Goal: Transaction & Acquisition: Purchase product/service

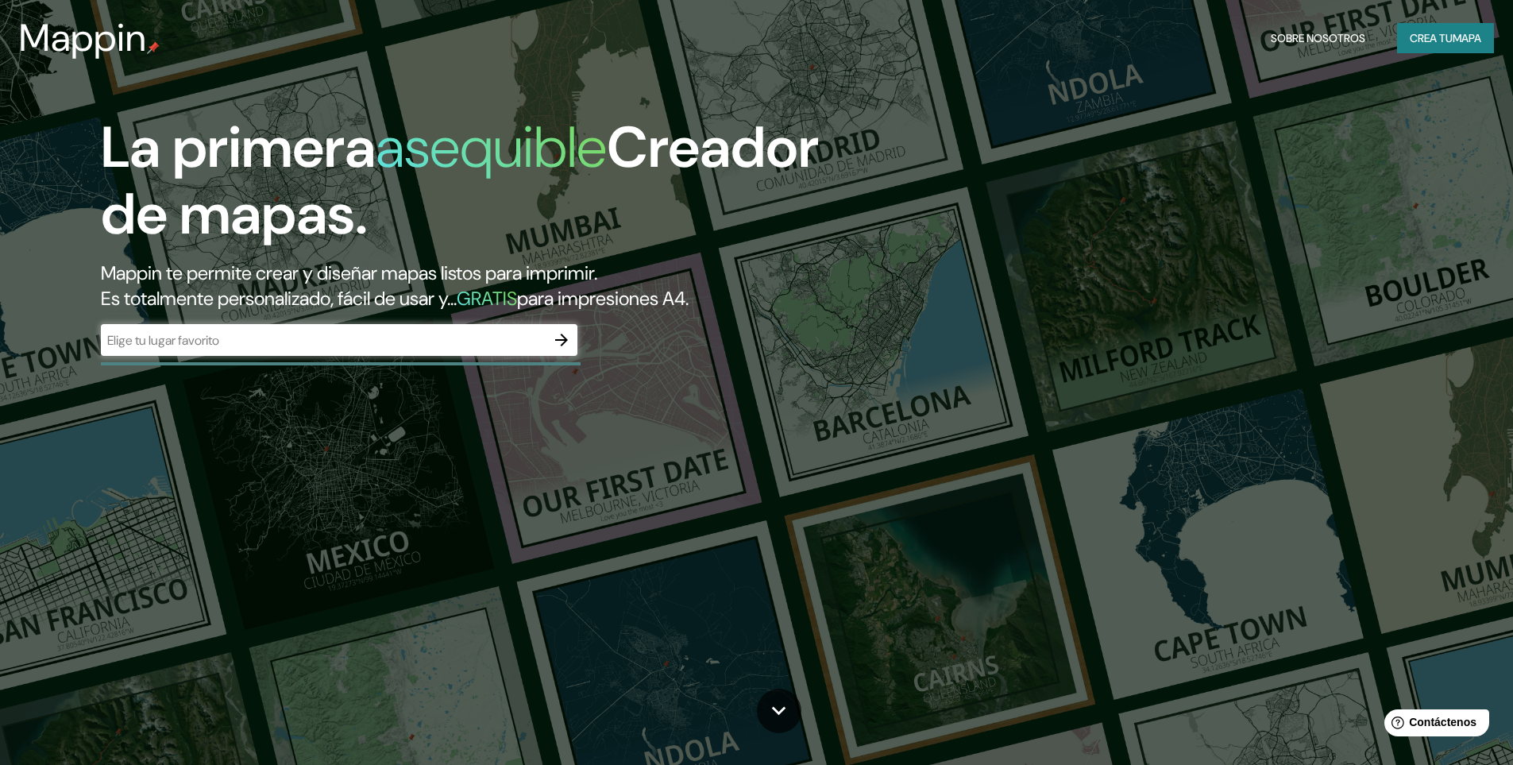
click at [517, 294] on font "GRATIS" at bounding box center [487, 298] width 60 height 25
click at [561, 339] on icon "button" at bounding box center [561, 340] width 13 height 13
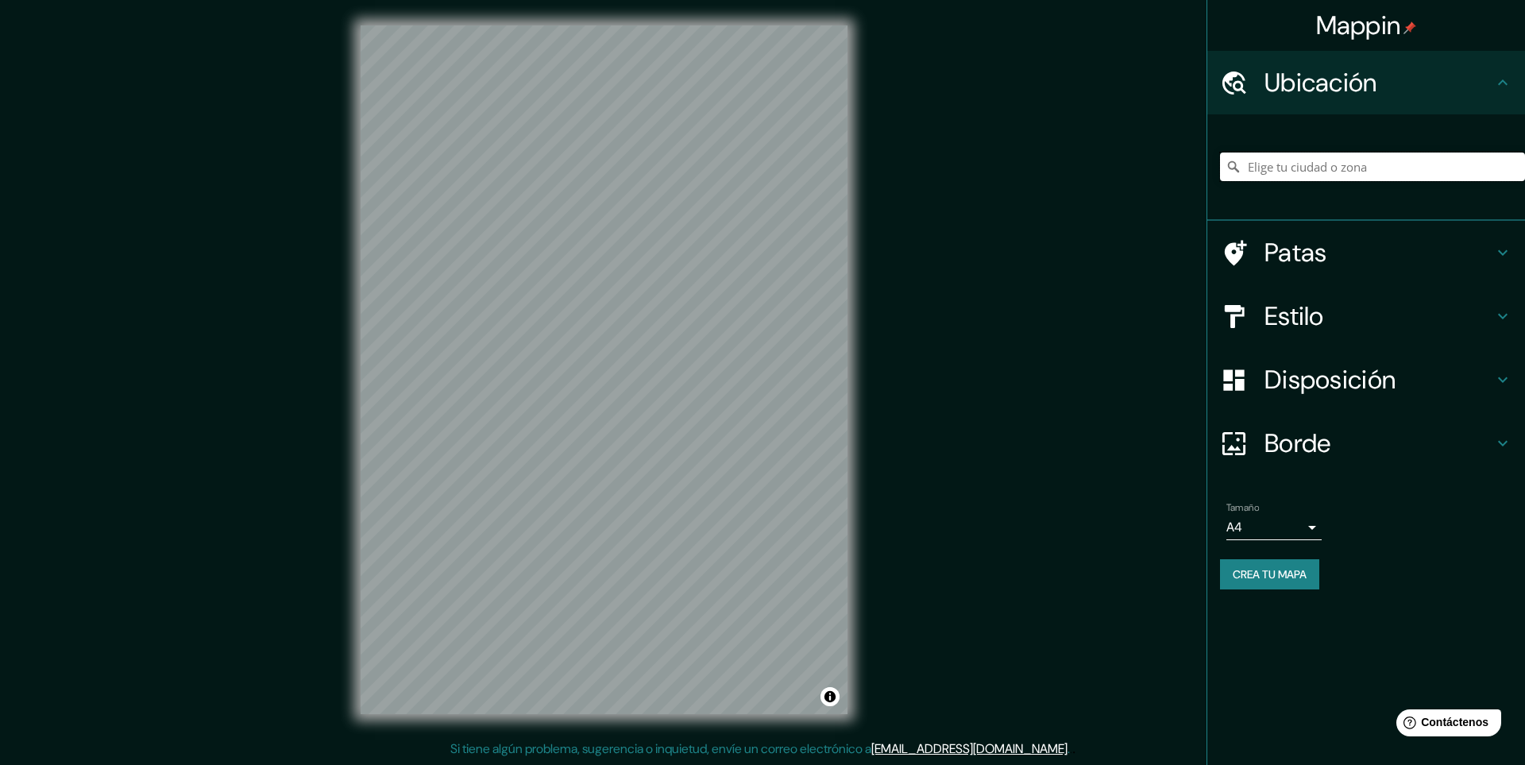
click at [1321, 170] on input "Elige tu ciudad o zona" at bounding box center [1372, 166] width 305 height 29
type input "[GEOGRAPHIC_DATA], [GEOGRAPHIC_DATA], [GEOGRAPHIC_DATA]"
click at [1337, 333] on div "Estilo" at bounding box center [1366, 316] width 318 height 64
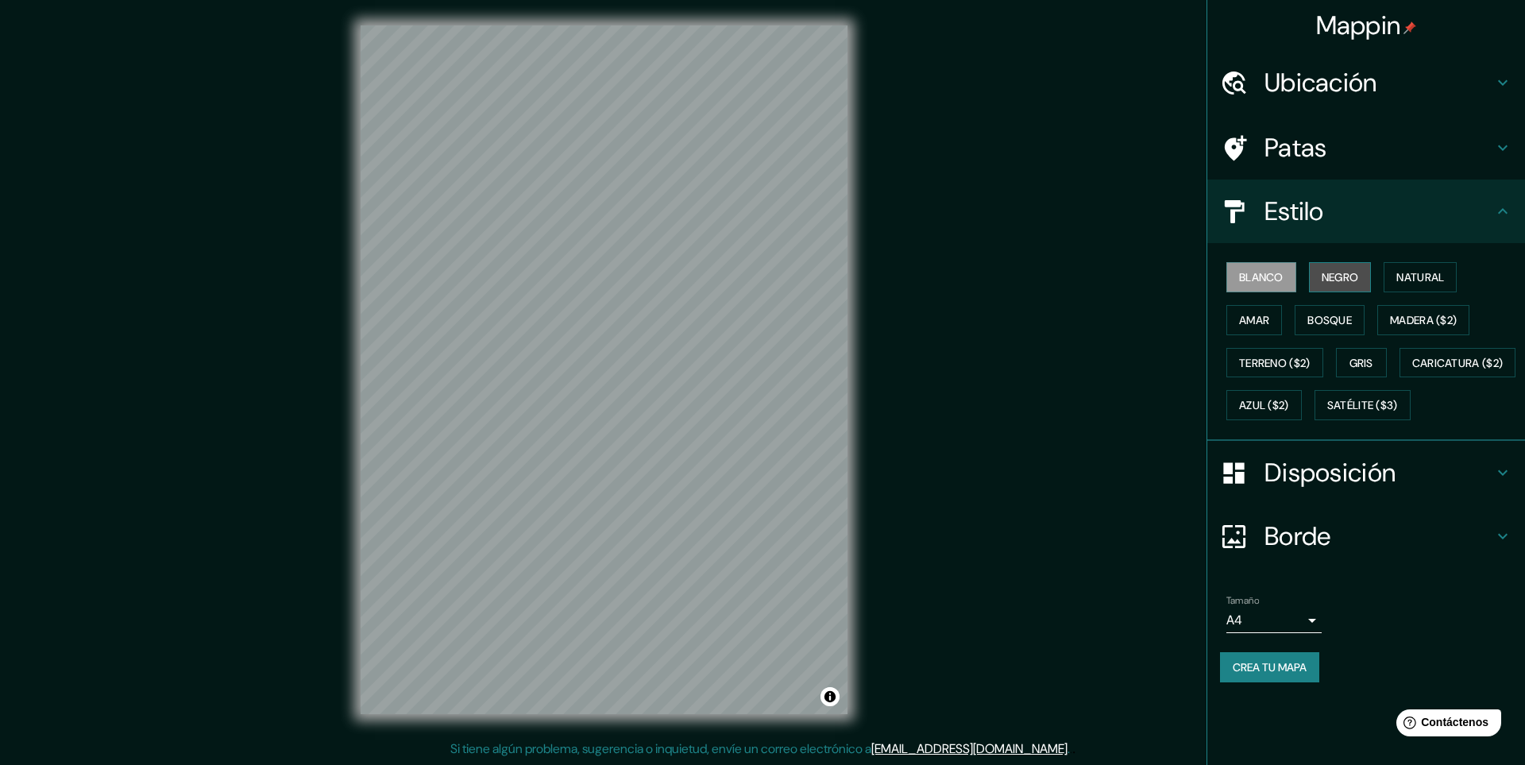
click at [1354, 276] on font "Negro" at bounding box center [1340, 277] width 37 height 14
click at [1415, 274] on font "Natural" at bounding box center [1420, 277] width 48 height 14
click at [1265, 326] on font "Amar" at bounding box center [1254, 320] width 30 height 14
click at [1317, 315] on font "Bosque" at bounding box center [1329, 320] width 44 height 14
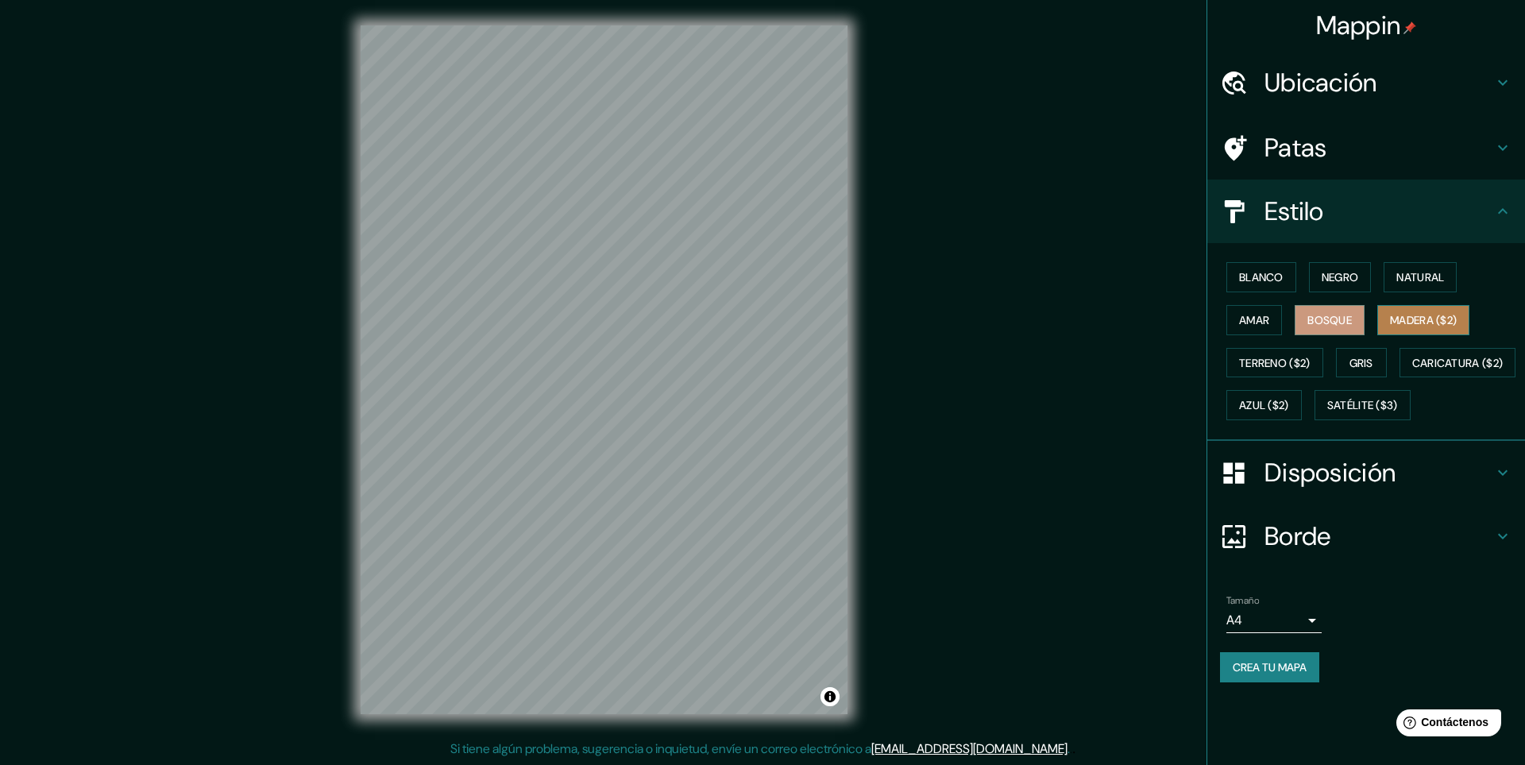
click at [1411, 314] on font "Madera ($2)" at bounding box center [1423, 320] width 67 height 14
click at [1287, 360] on font "Terreno ($2)" at bounding box center [1274, 363] width 71 height 14
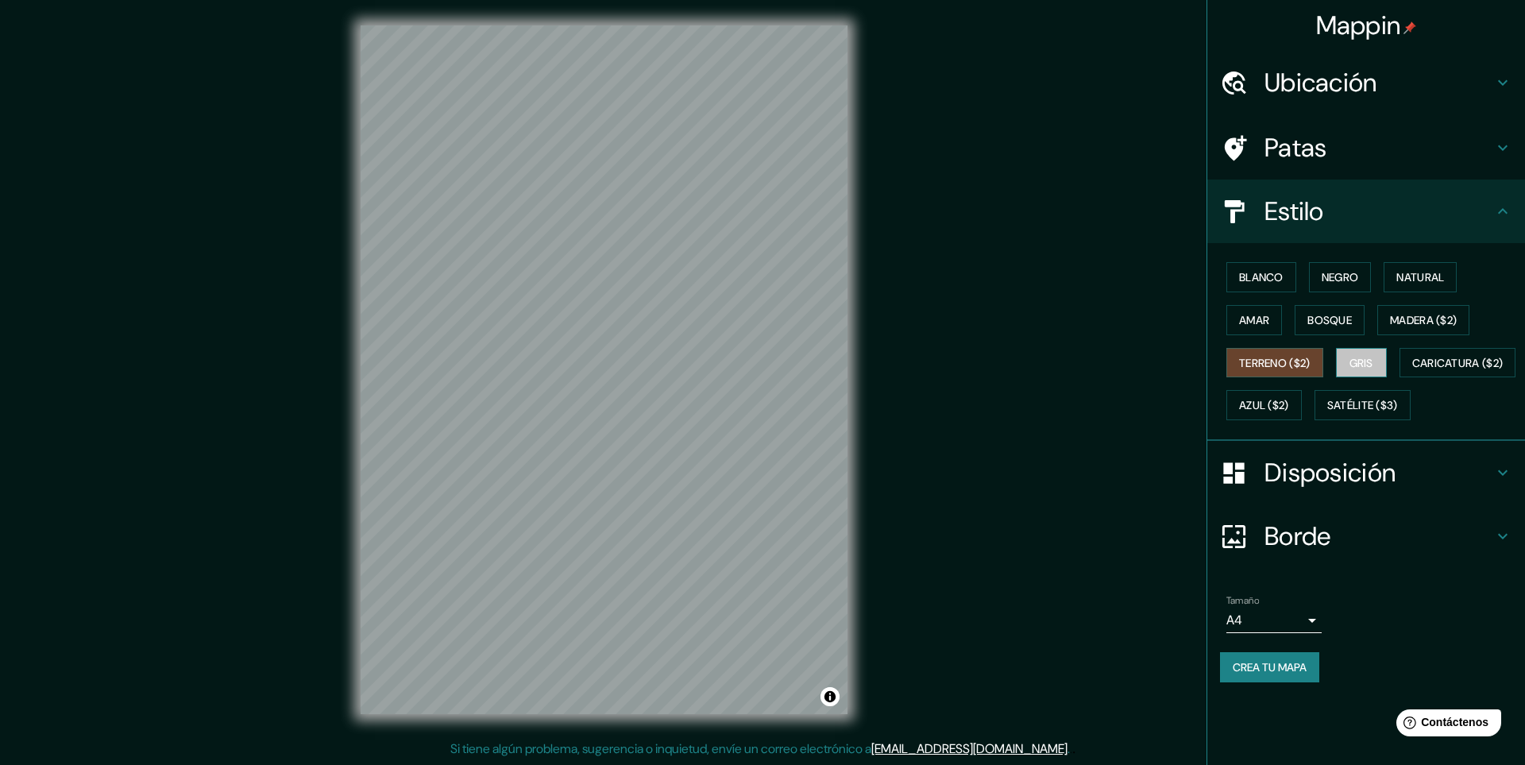
click at [1347, 357] on button "Gris" at bounding box center [1361, 363] width 51 height 30
click at [1412, 370] on font "Caricatura ($2)" at bounding box center [1457, 363] width 91 height 14
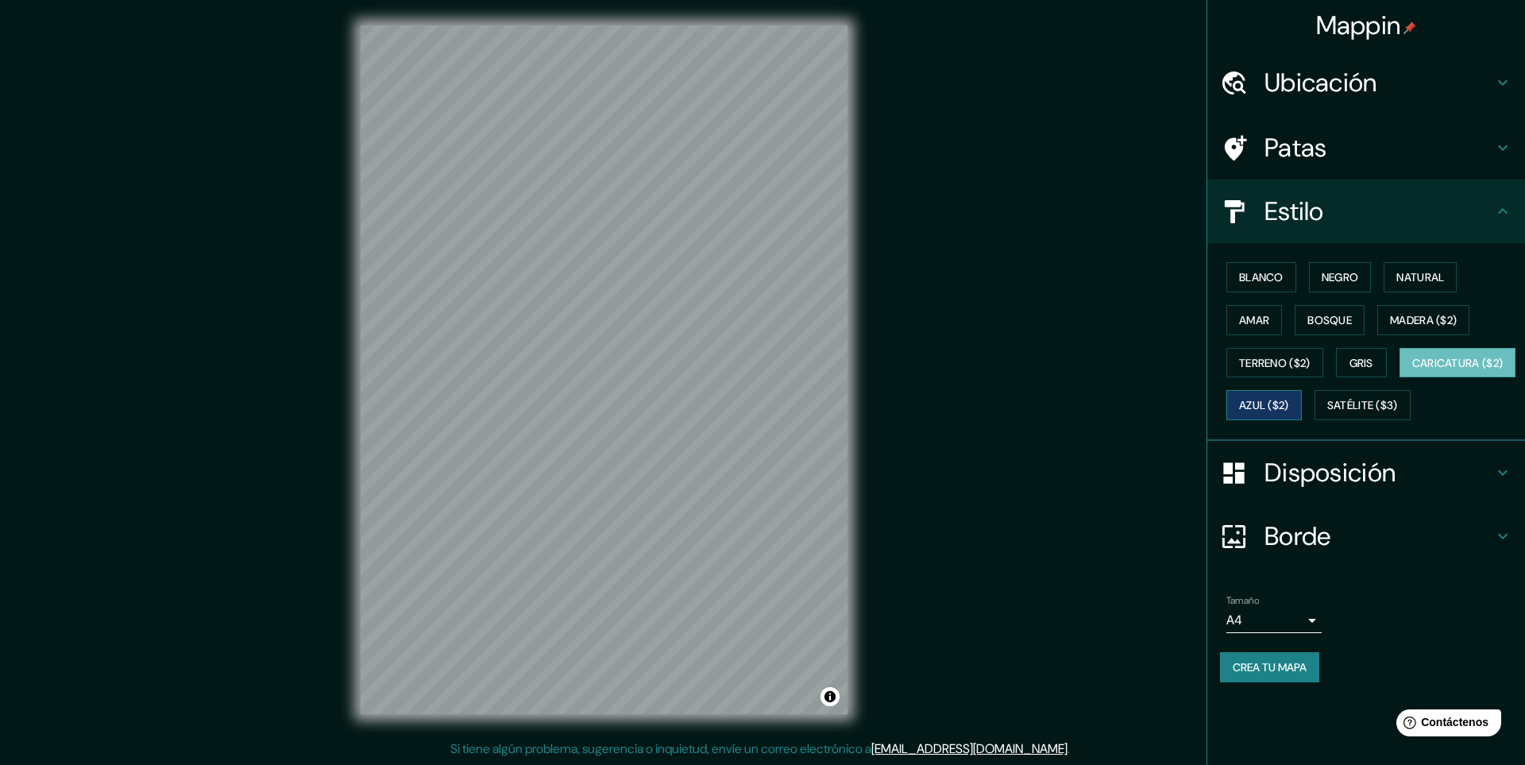
click at [1289, 403] on font "Azul ($2)" at bounding box center [1264, 406] width 50 height 14
click at [1327, 413] on font "Satélite ($3)" at bounding box center [1362, 406] width 71 height 14
click at [1412, 488] on h4 "Disposición" at bounding box center [1378, 473] width 229 height 32
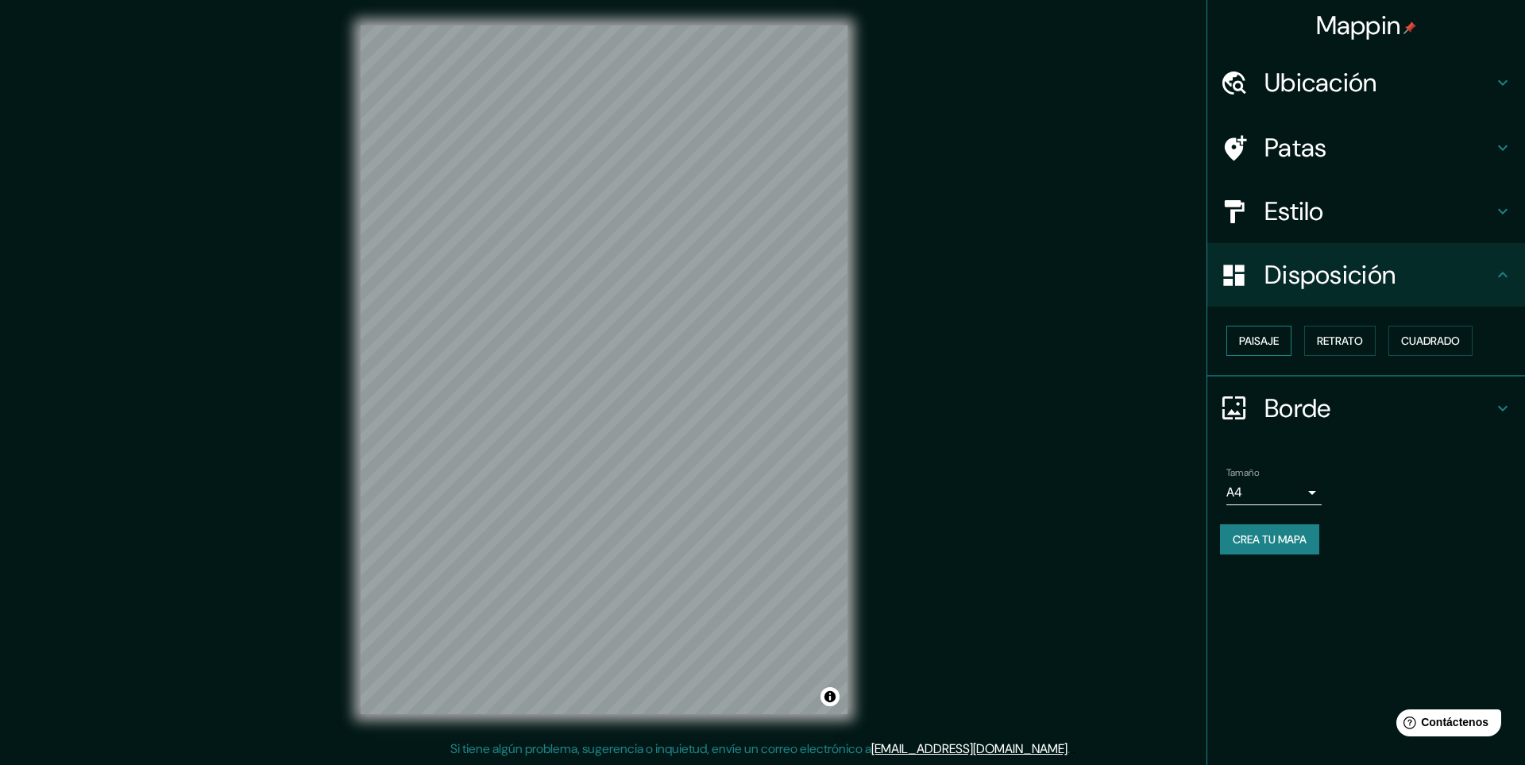
click at [1256, 334] on font "Paisaje" at bounding box center [1259, 341] width 40 height 14
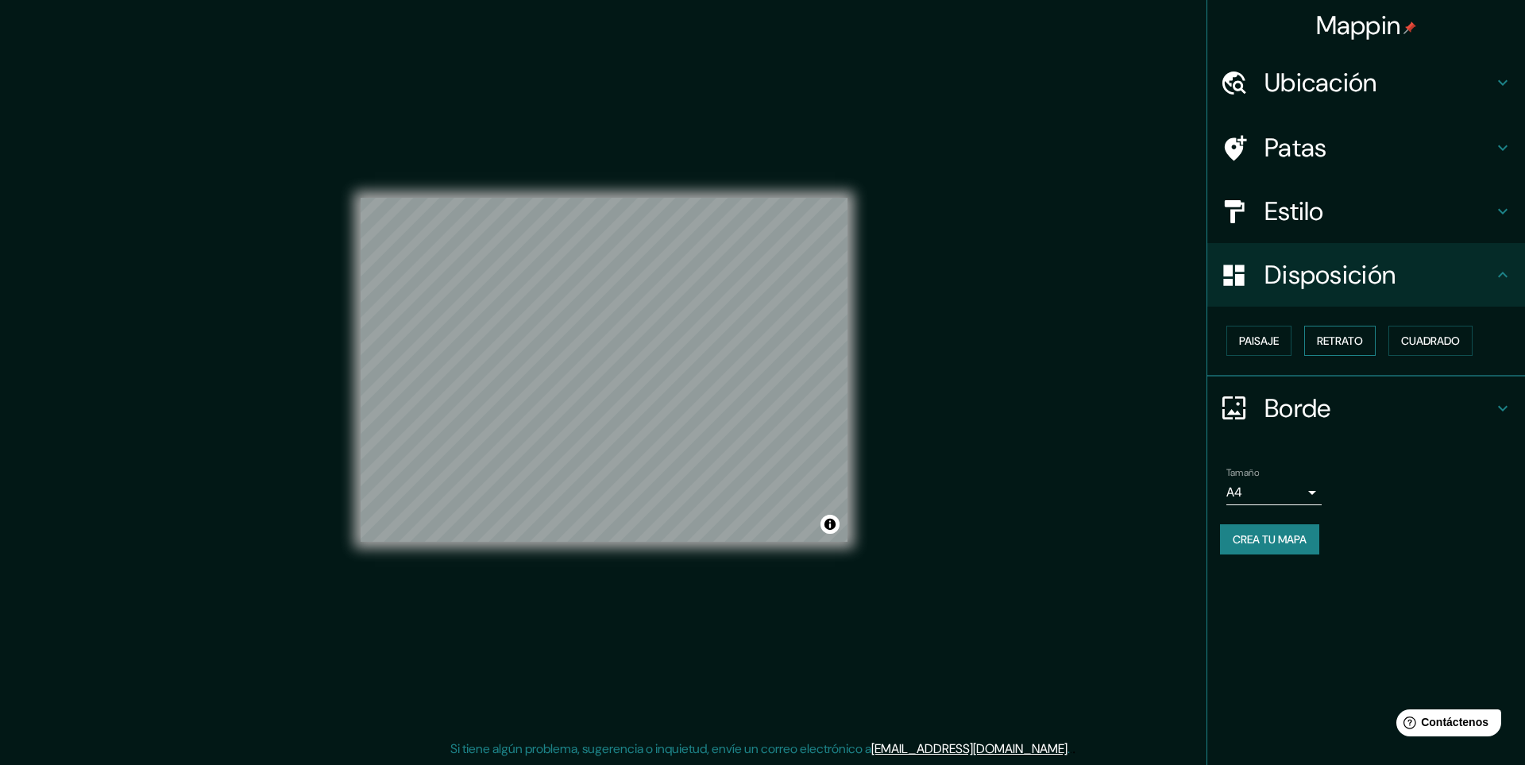
click at [1325, 337] on font "Retrato" at bounding box center [1340, 341] width 46 height 14
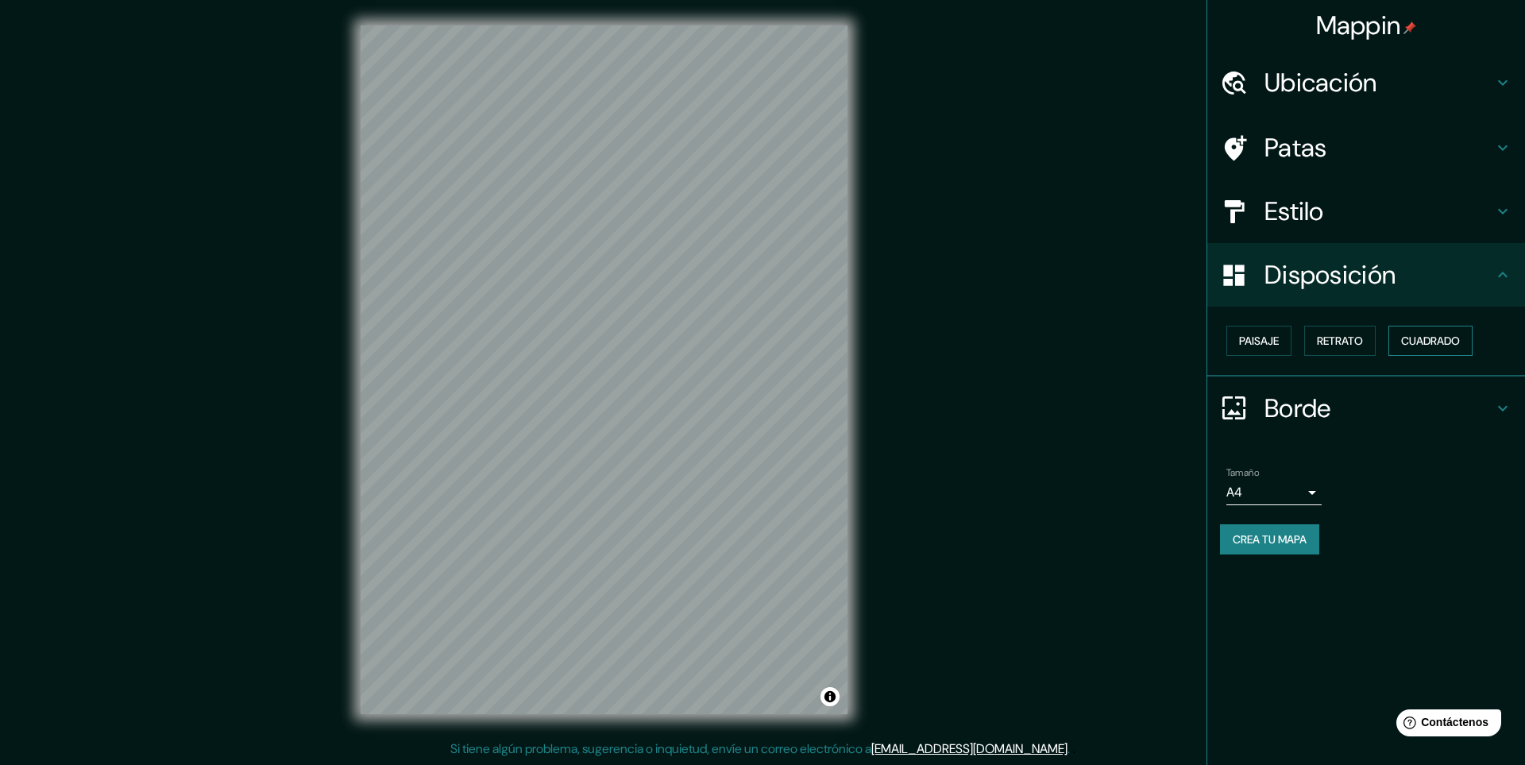
click at [1414, 332] on font "Cuadrado" at bounding box center [1430, 340] width 59 height 21
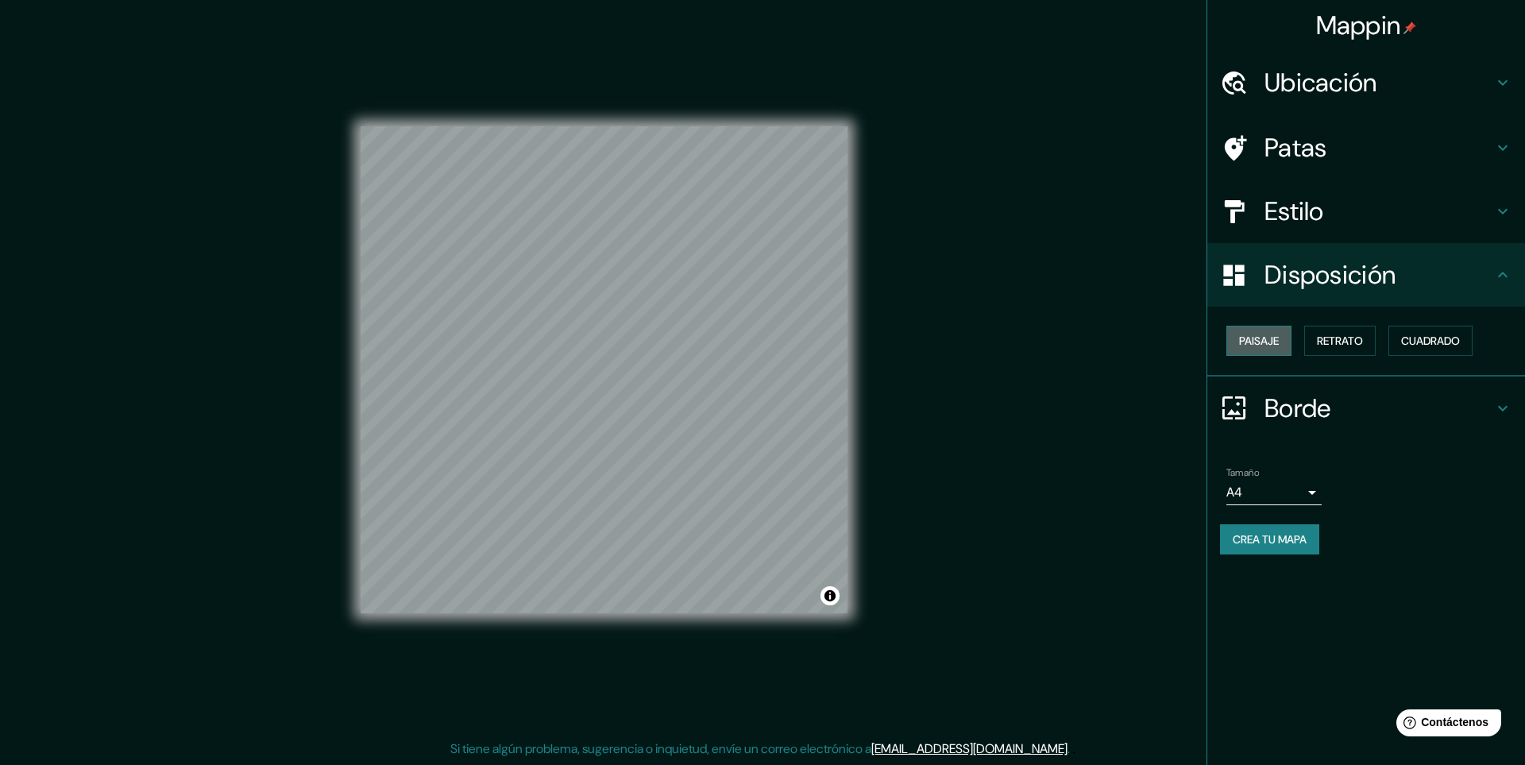
click at [1278, 342] on font "Paisaje" at bounding box center [1259, 341] width 40 height 14
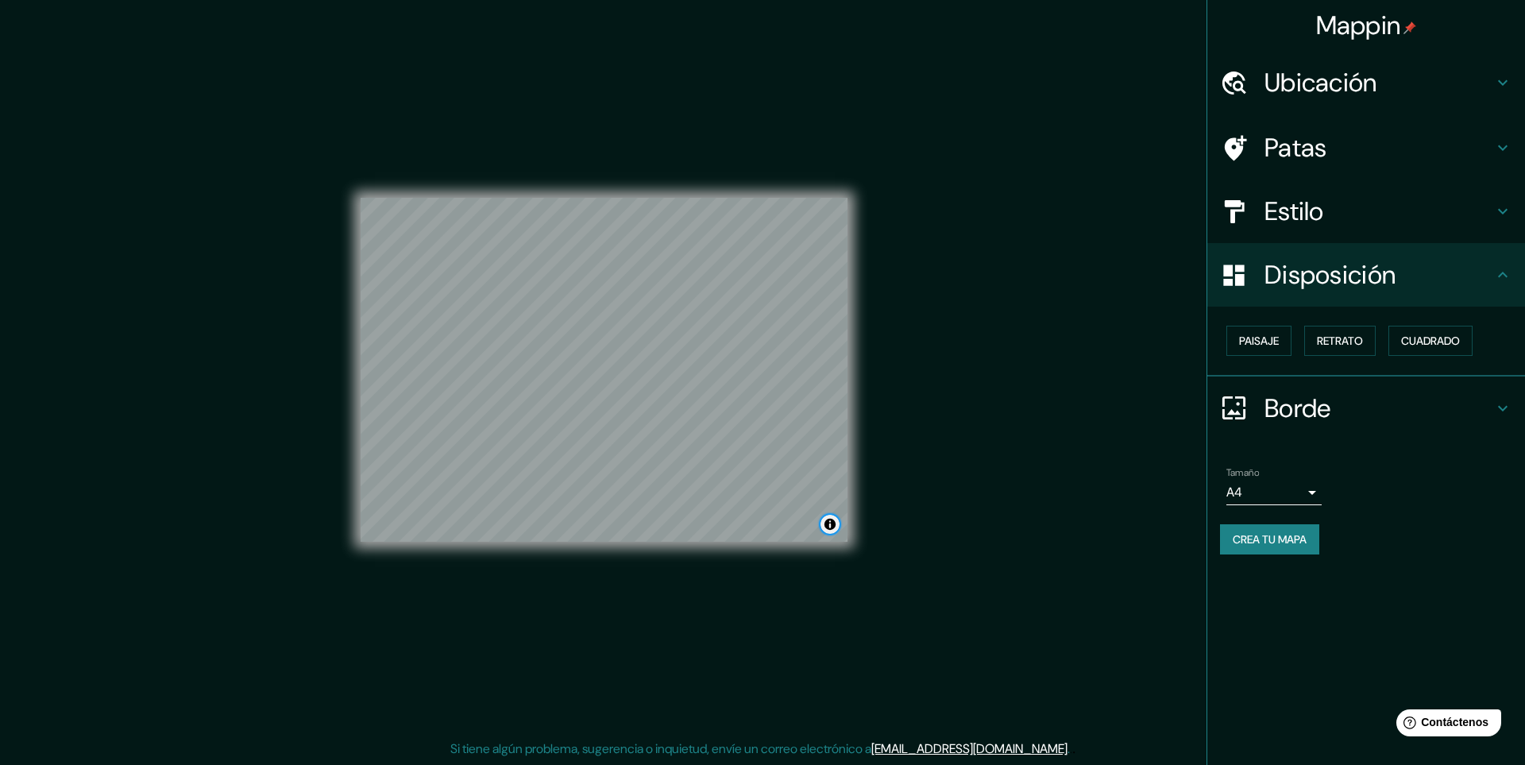
click at [824, 517] on button "Activar o desactivar atribución" at bounding box center [829, 524] width 19 height 19
click at [1346, 339] on font "Retrato" at bounding box center [1340, 341] width 46 height 14
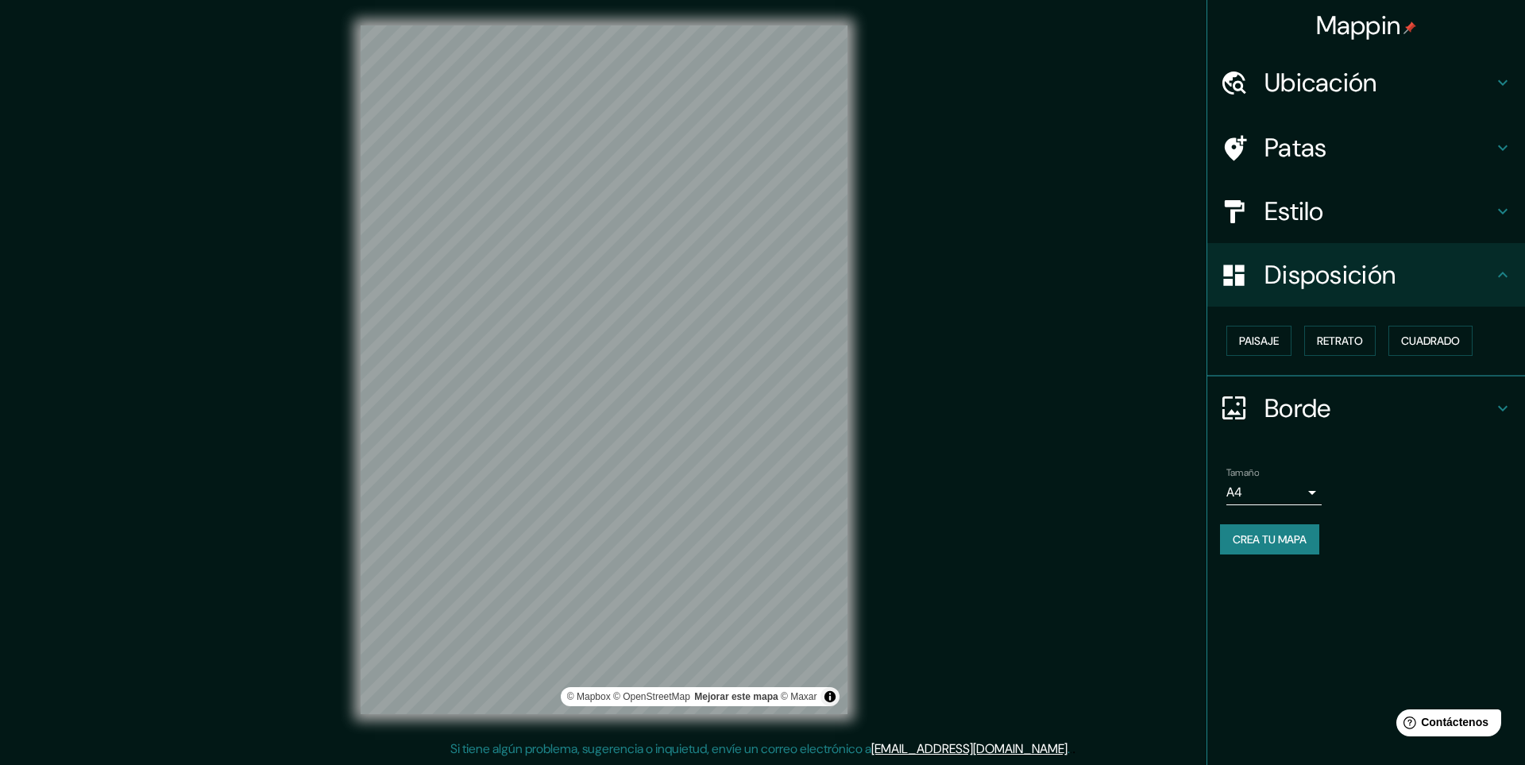
click at [1287, 188] on div "Estilo" at bounding box center [1366, 211] width 318 height 64
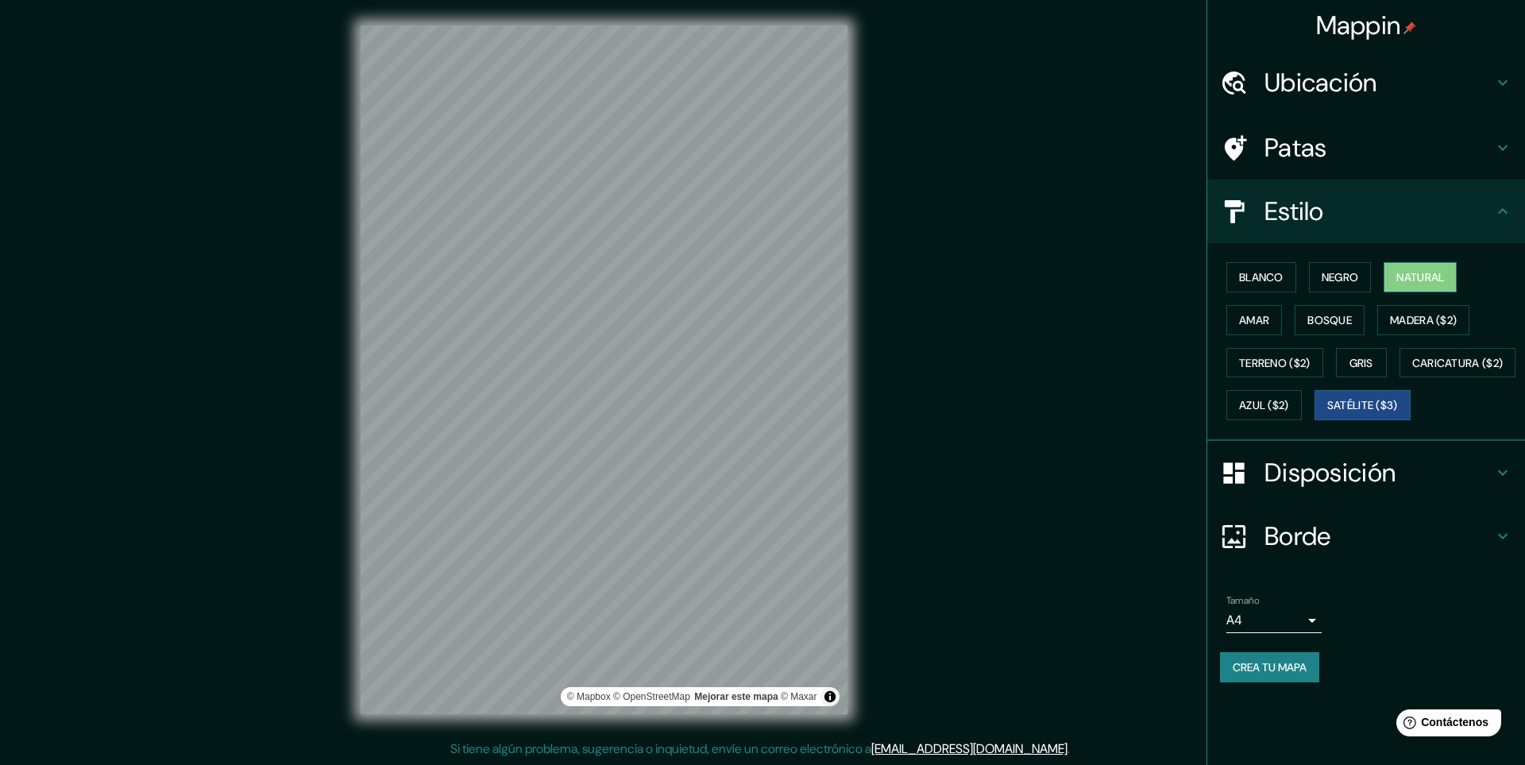
click at [1421, 276] on font "Natural" at bounding box center [1420, 277] width 48 height 14
click at [1329, 149] on h4 "Patas" at bounding box center [1378, 148] width 229 height 32
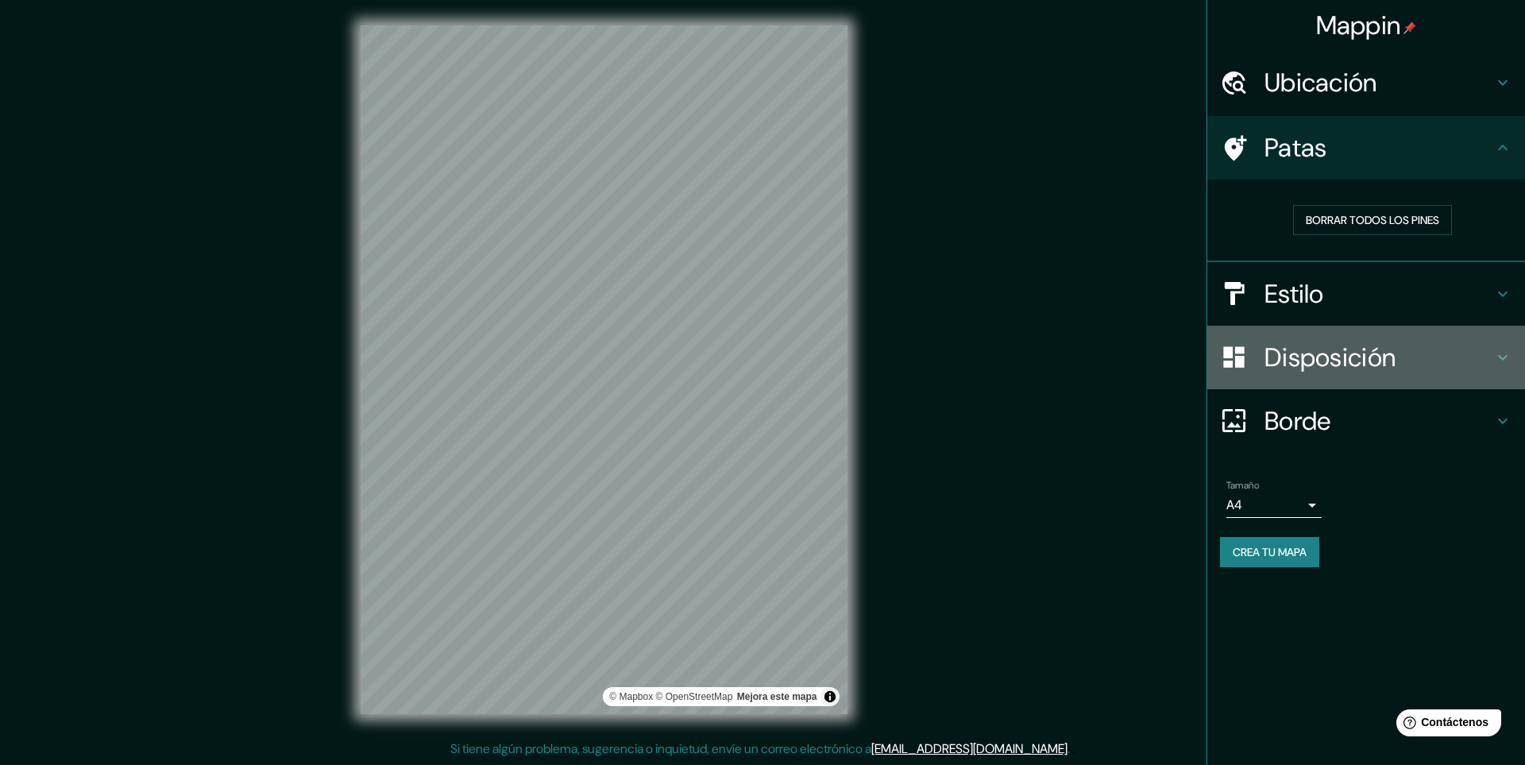
click at [1407, 355] on h4 "Disposición" at bounding box center [1378, 358] width 229 height 32
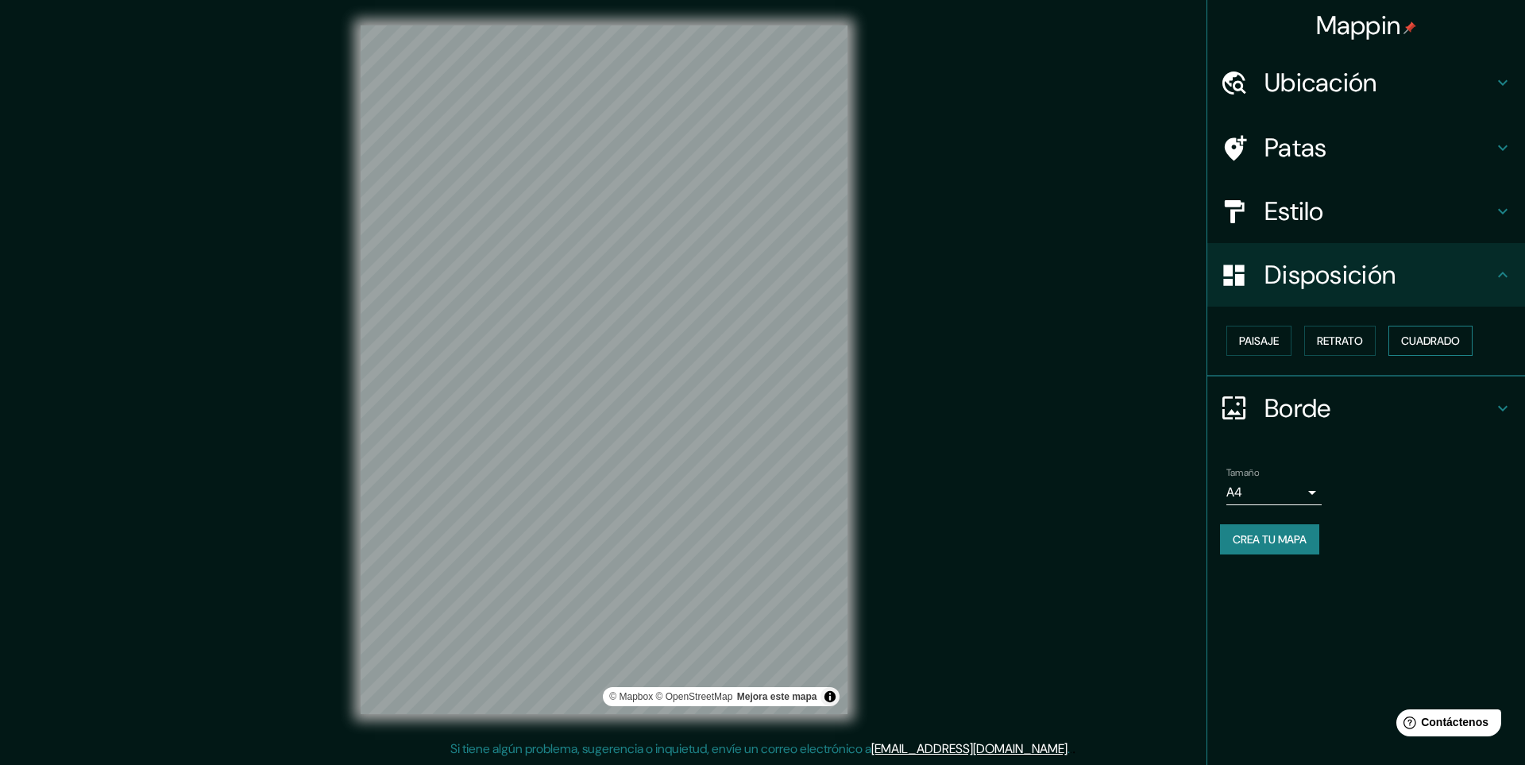
click at [1450, 343] on font "Cuadrado" at bounding box center [1430, 341] width 59 height 14
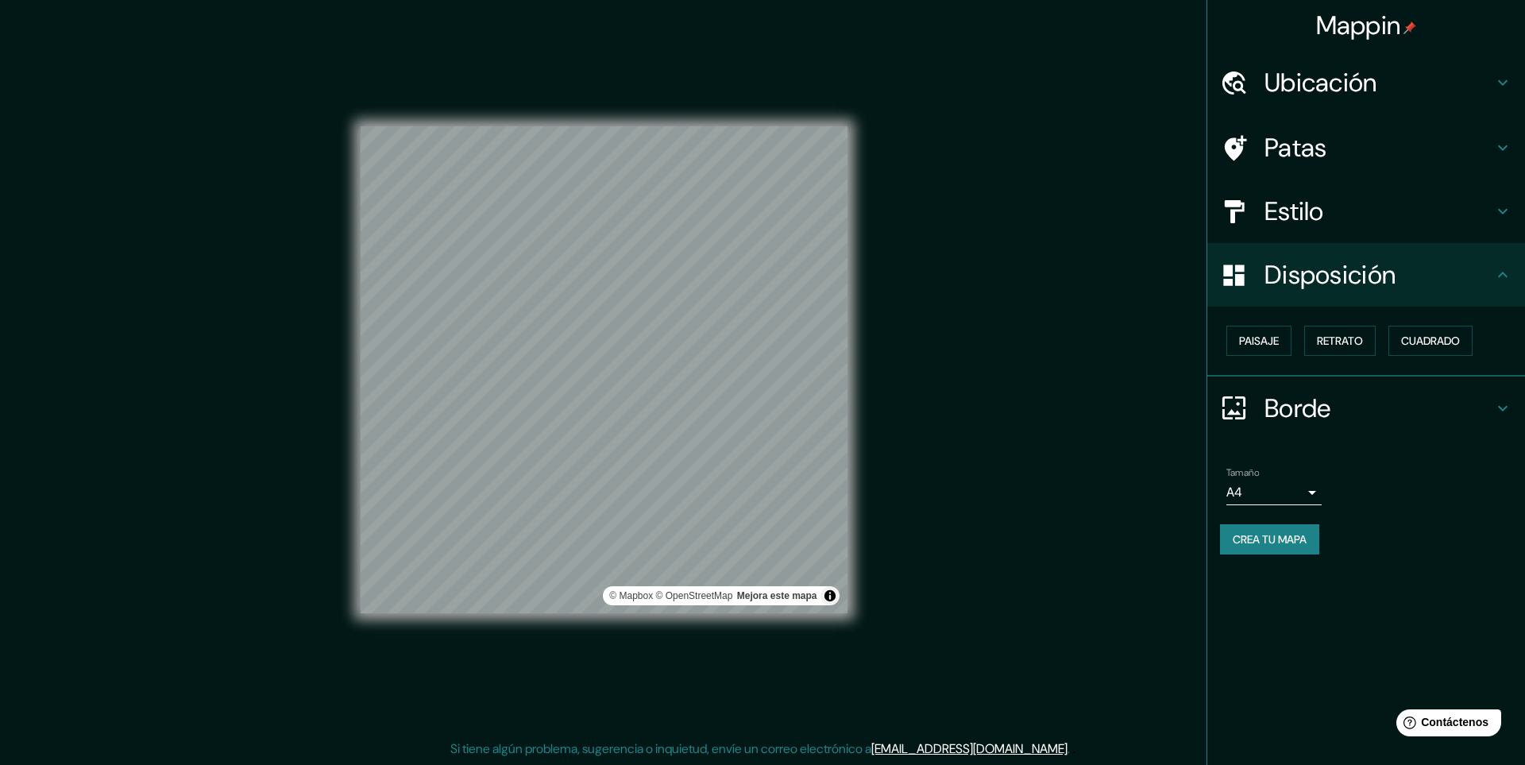
click at [1411, 263] on h4 "Disposición" at bounding box center [1378, 275] width 229 height 32
click at [1480, 397] on h4 "Borde" at bounding box center [1378, 408] width 229 height 32
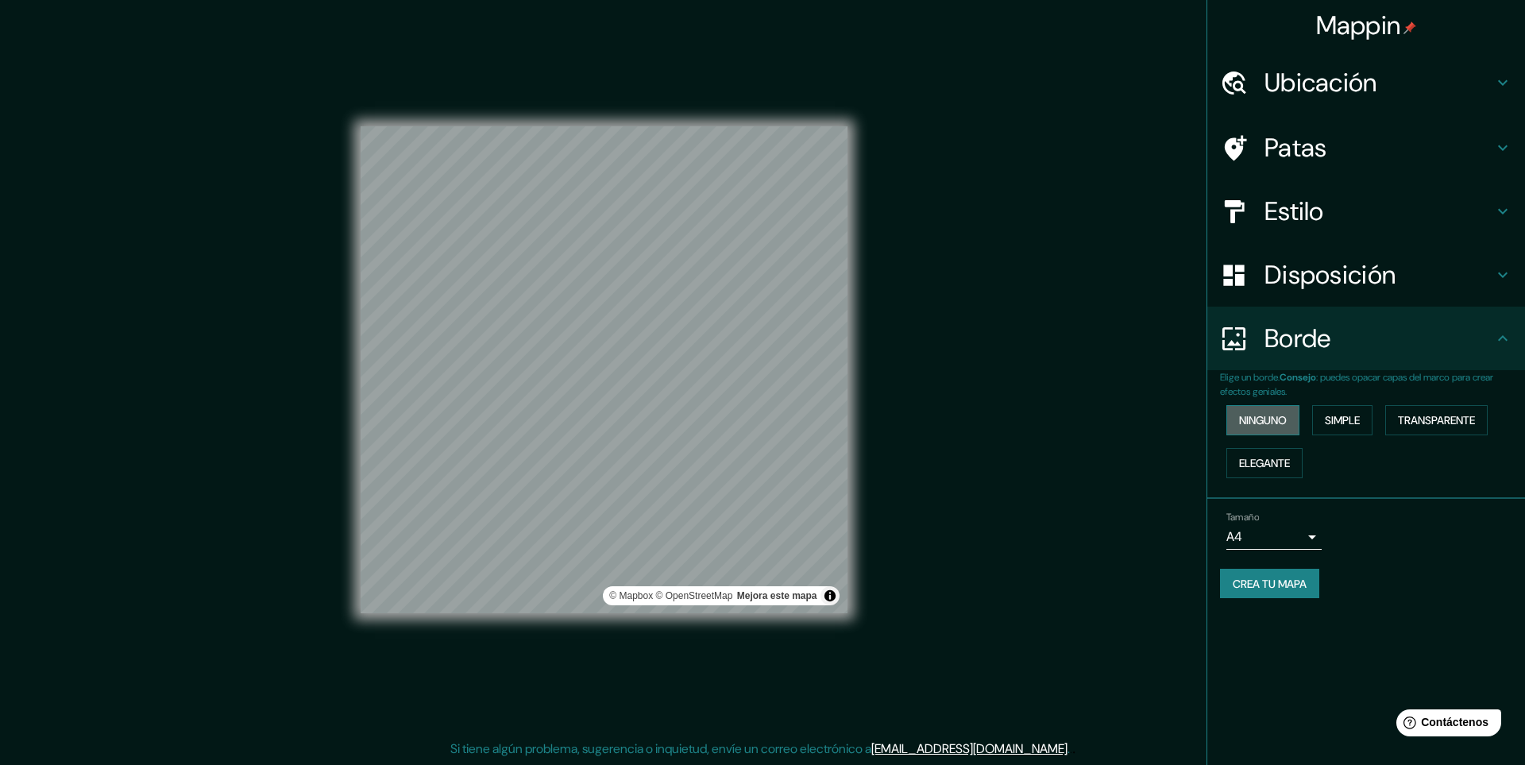
click at [1253, 421] on font "Ninguno" at bounding box center [1263, 420] width 48 height 14
drag, startPoint x: 1355, startPoint y: 412, endPoint x: 1368, endPoint y: 411, distance: 13.5
click at [1355, 411] on font "Simple" at bounding box center [1342, 420] width 35 height 21
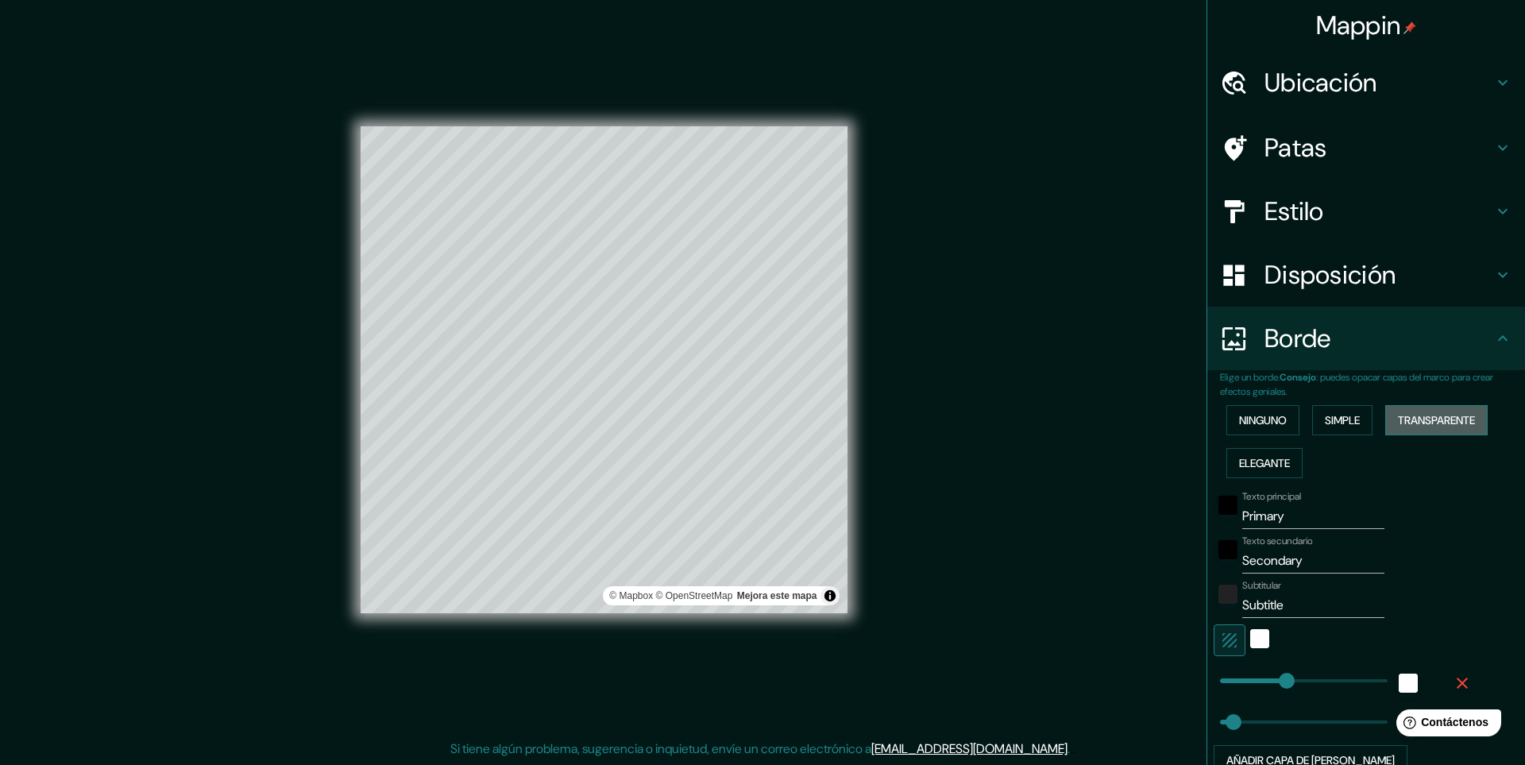
click at [1411, 414] on font "Transparente" at bounding box center [1436, 420] width 77 height 14
click at [1252, 471] on font "Elegante" at bounding box center [1264, 463] width 51 height 21
click at [1277, 421] on font "Ninguno" at bounding box center [1263, 420] width 48 height 14
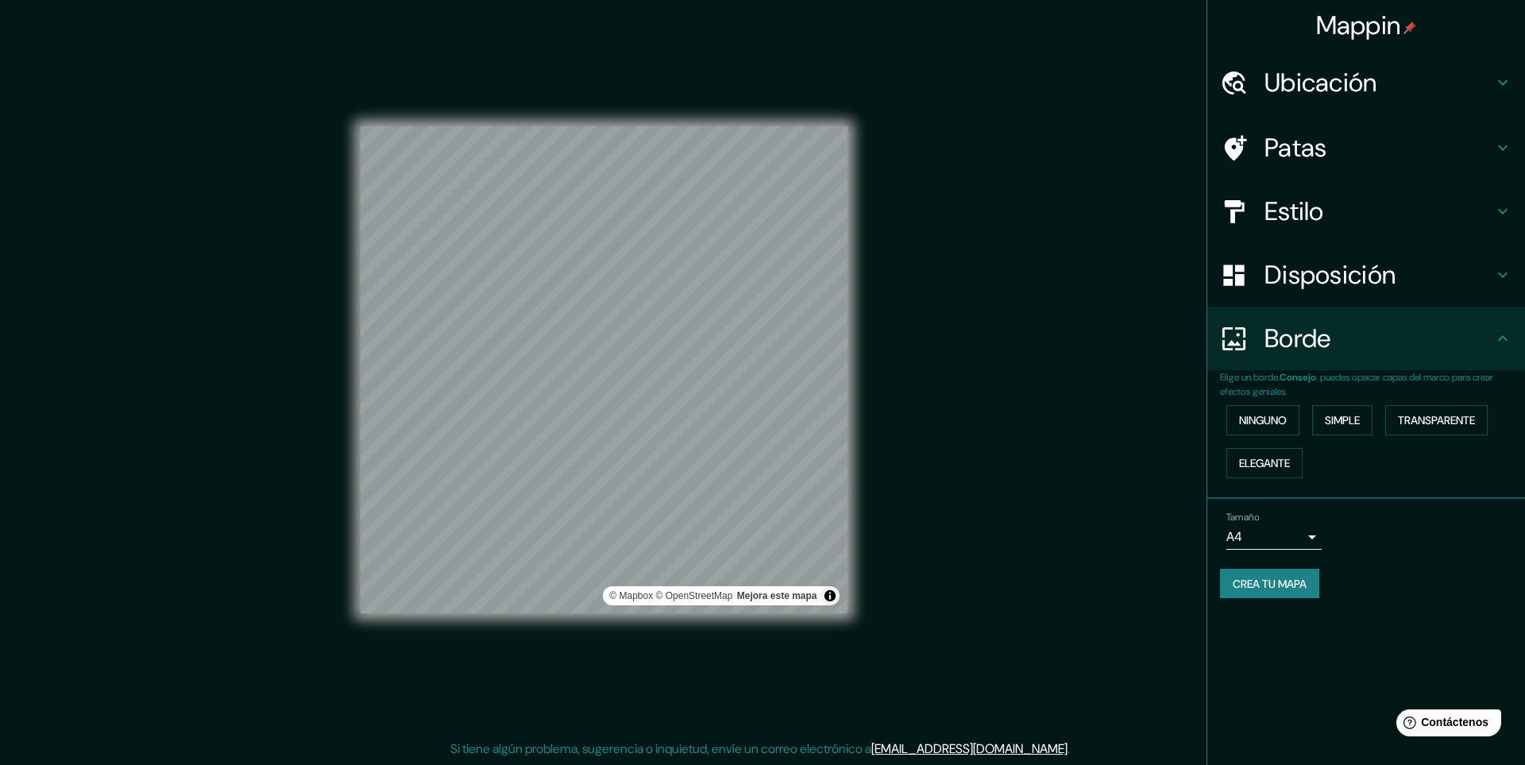
click at [1317, 159] on font "Patas" at bounding box center [1295, 147] width 63 height 33
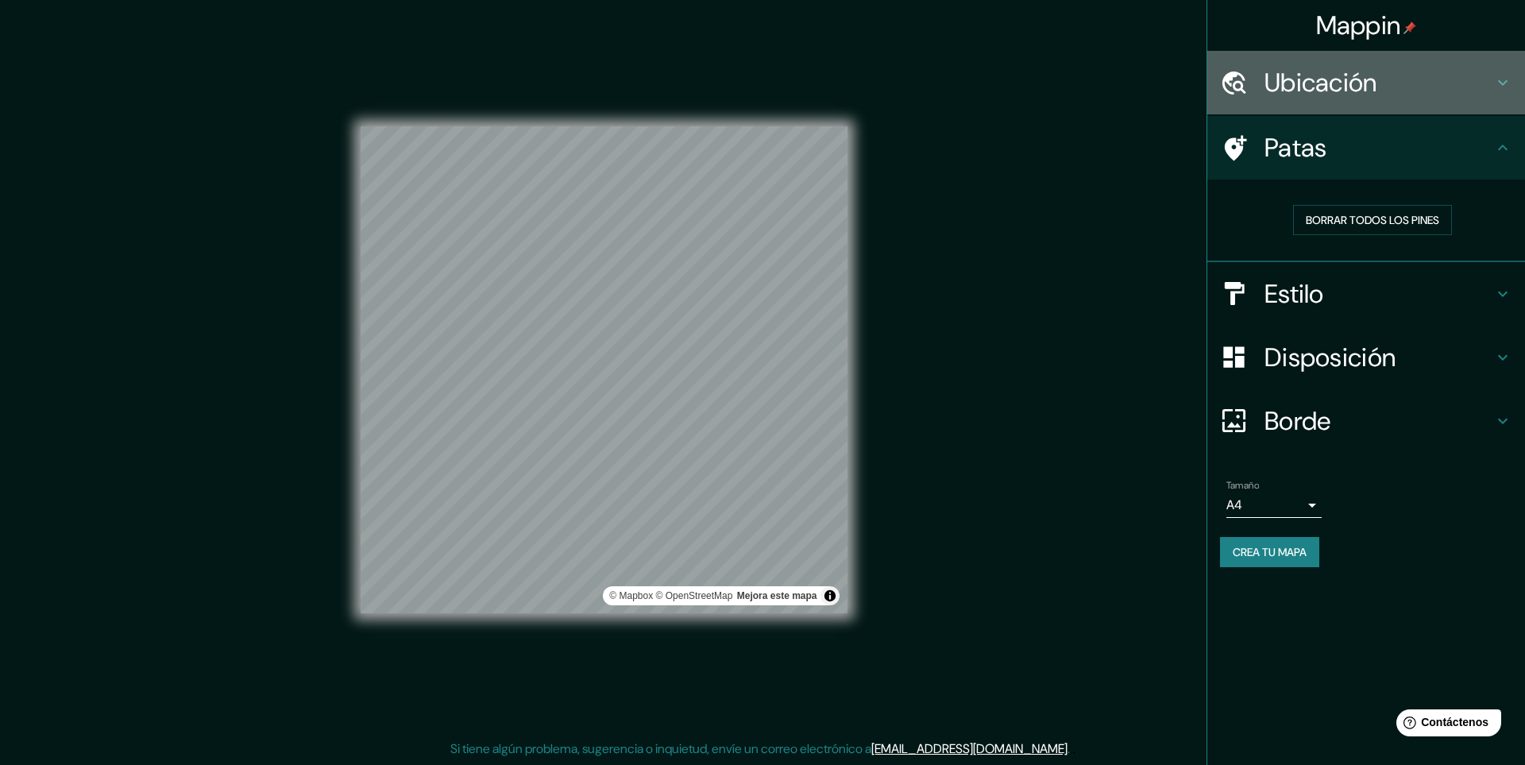
click at [1343, 94] on font "Ubicación" at bounding box center [1320, 82] width 113 height 33
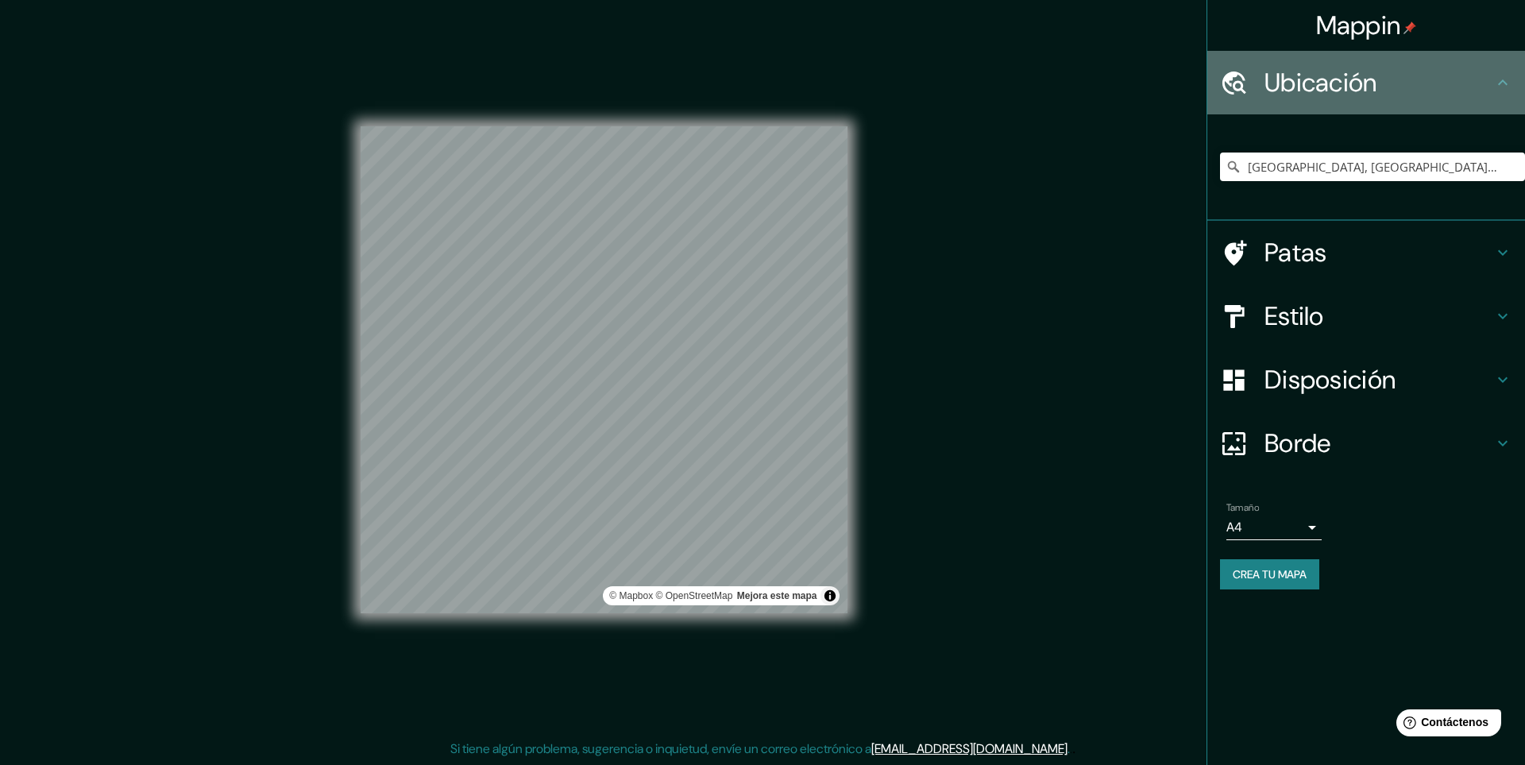
click at [1343, 95] on font "Ubicación" at bounding box center [1320, 82] width 113 height 33
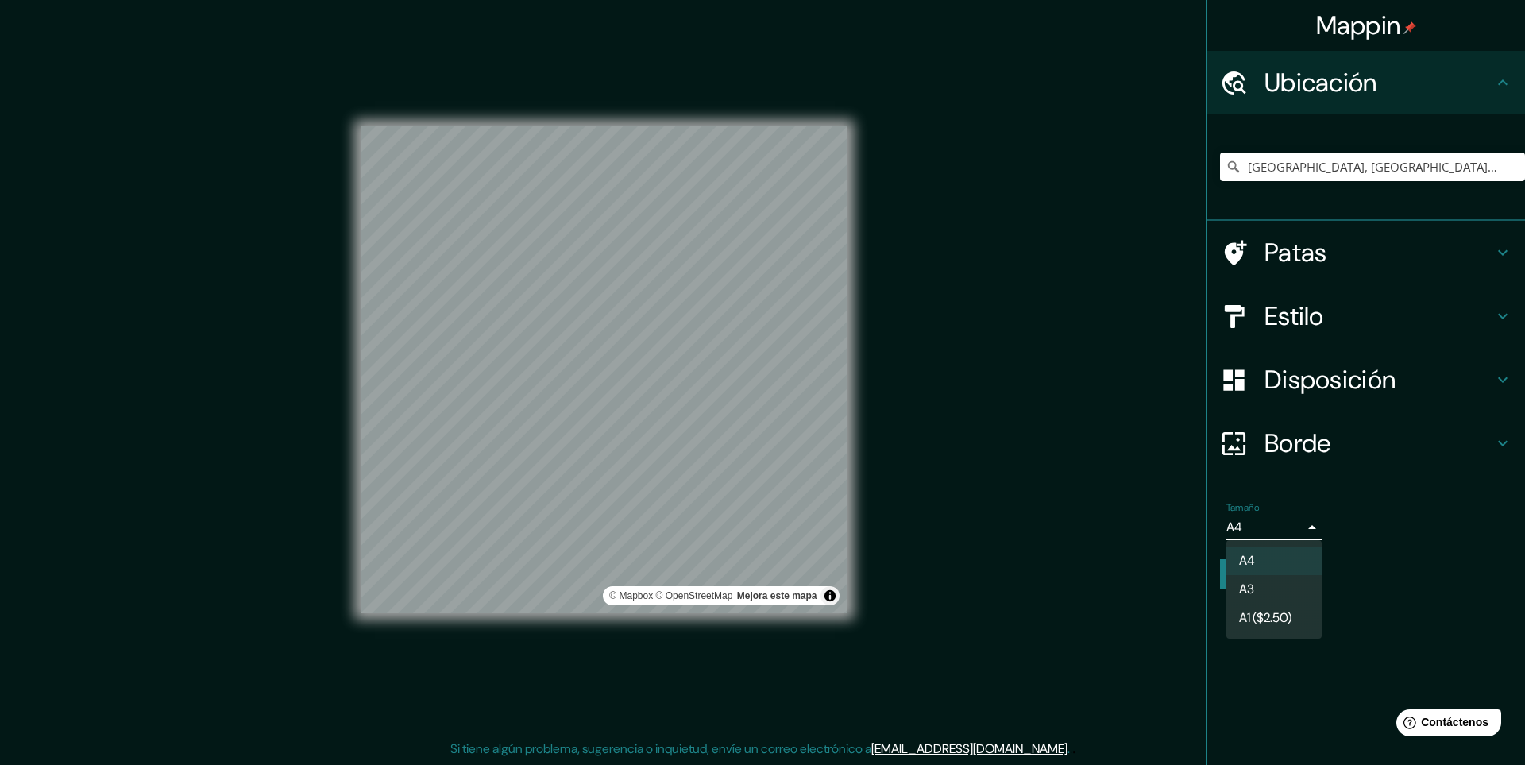
click at [1306, 522] on body "Mappin Ubicación [GEOGRAPHIC_DATA], [GEOGRAPHIC_DATA], [GEOGRAPHIC_DATA] [GEOGR…" at bounding box center [762, 382] width 1525 height 765
click at [1260, 585] on li "A3" at bounding box center [1273, 590] width 95 height 29
click at [832, 601] on button "Activar o desactivar atribución" at bounding box center [829, 595] width 19 height 19
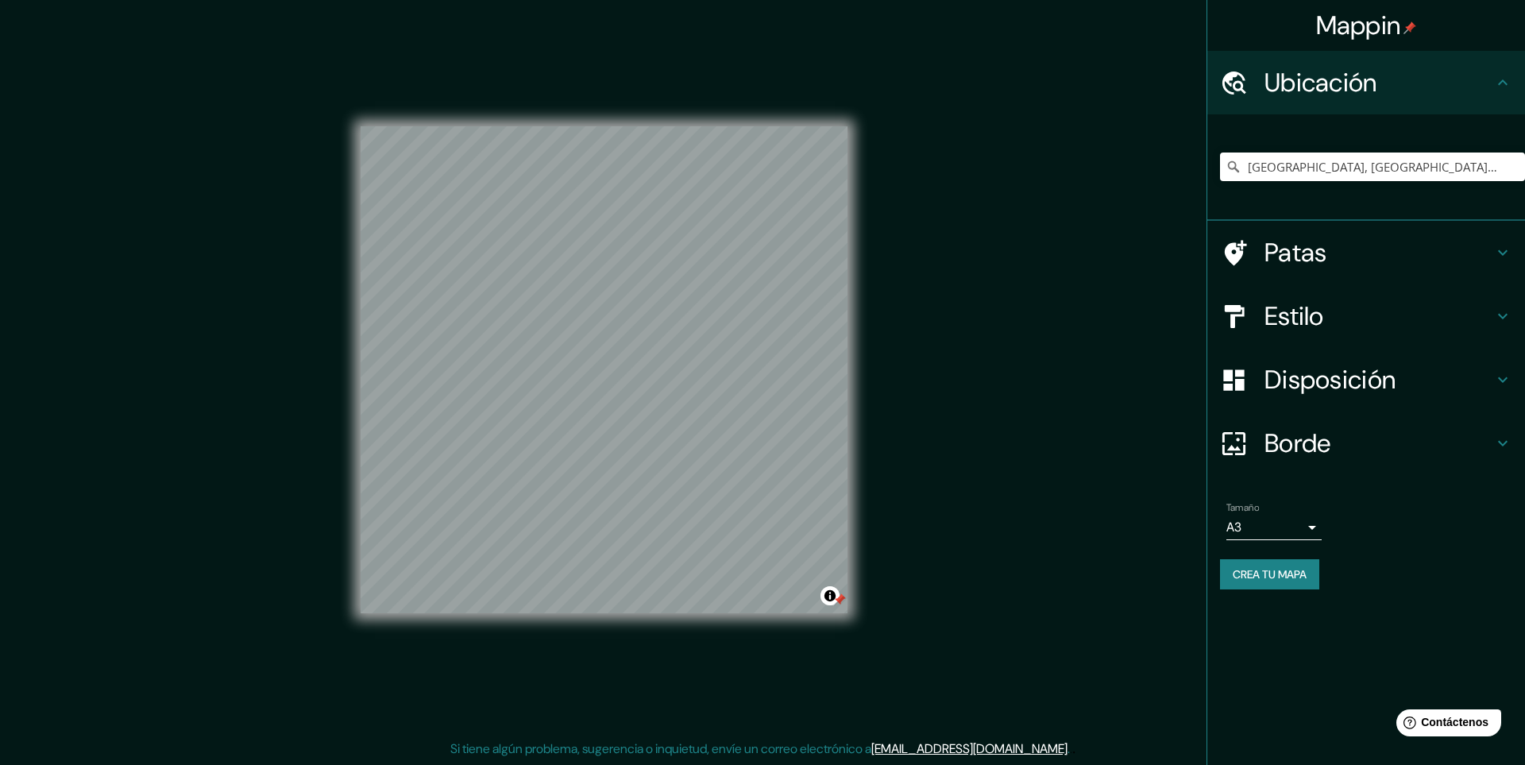
click at [1309, 257] on font "Patas" at bounding box center [1295, 252] width 63 height 33
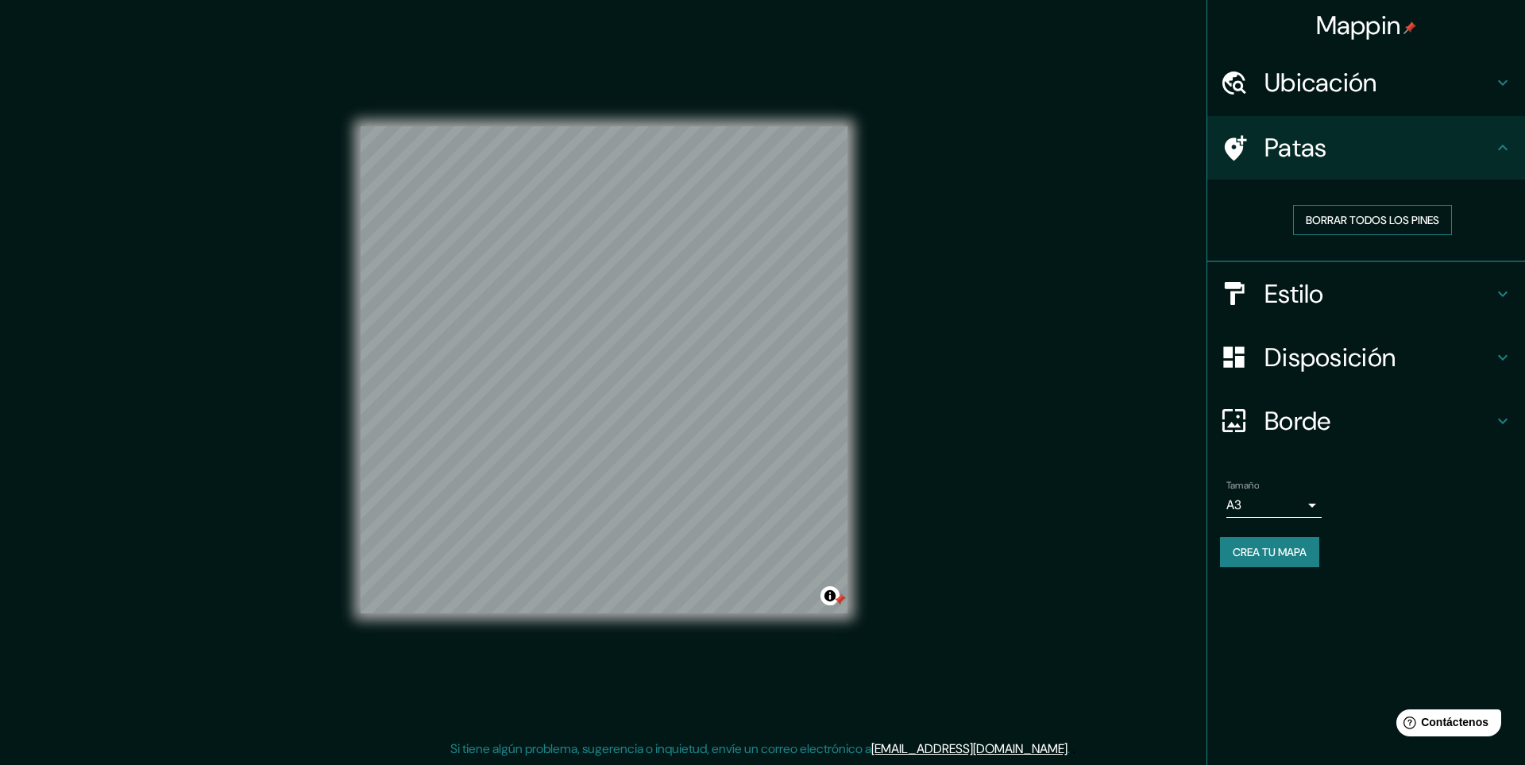
click at [1364, 226] on font "Borrar todos los pines" at bounding box center [1372, 220] width 133 height 14
click at [1497, 142] on icon at bounding box center [1502, 147] width 19 height 19
click at [1318, 493] on body "Mappin Ubicación [GEOGRAPHIC_DATA], [GEOGRAPHIC_DATA], [GEOGRAPHIC_DATA] [GEOGR…" at bounding box center [762, 382] width 1525 height 765
click at [1258, 596] on font "A1 ($2.50)" at bounding box center [1265, 597] width 52 height 17
click at [1285, 553] on font "Crea tu mapa" at bounding box center [1270, 552] width 74 height 14
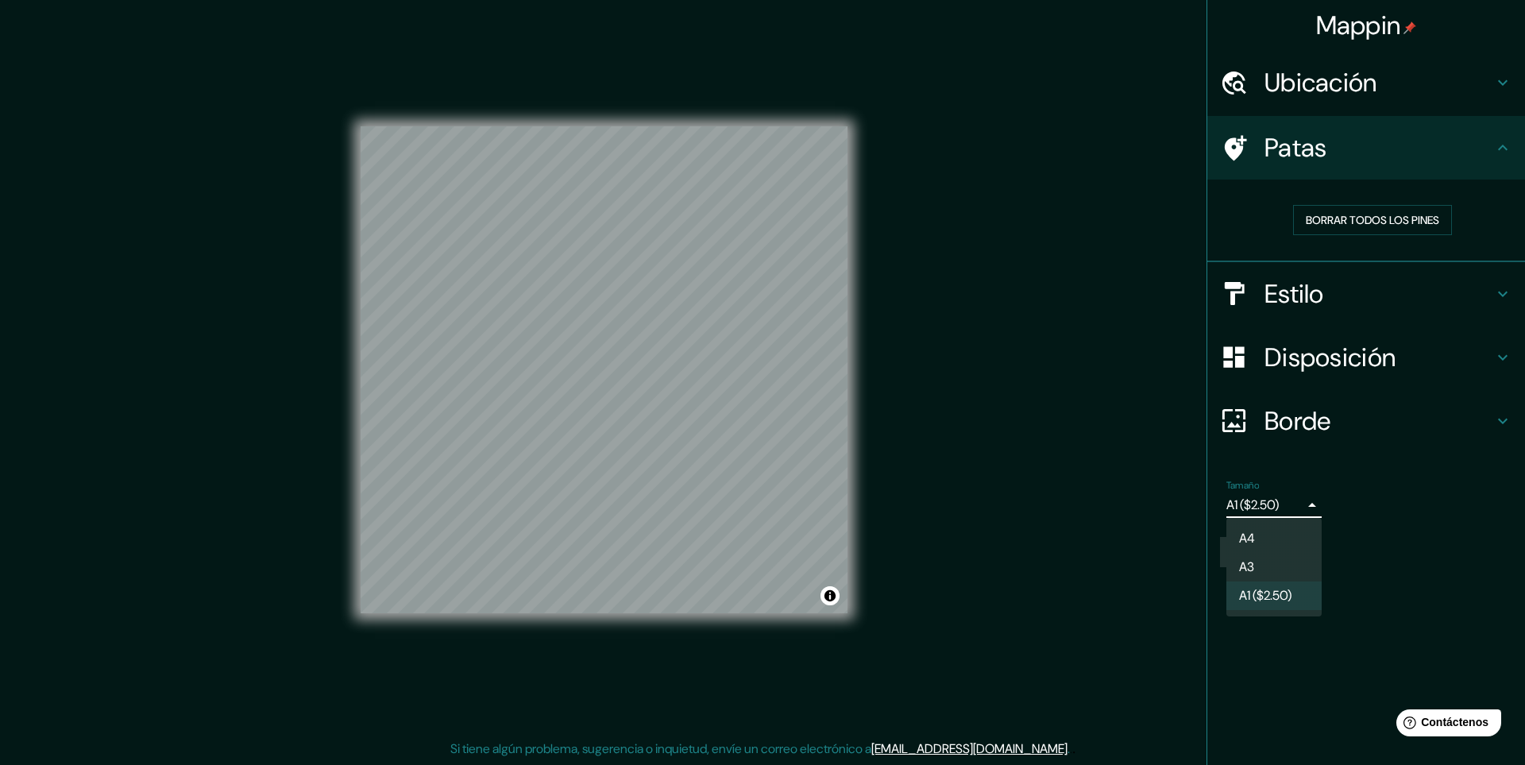
click at [1310, 508] on body "Mappin Ubicación [GEOGRAPHIC_DATA], [GEOGRAPHIC_DATA], [GEOGRAPHIC_DATA] [GEOGR…" at bounding box center [762, 382] width 1525 height 765
click at [1264, 565] on li "A3" at bounding box center [1273, 568] width 95 height 29
type input "a4"
click at [1286, 546] on font "Crea tu mapa" at bounding box center [1270, 552] width 74 height 14
click at [1295, 552] on font "Crea tu mapa" at bounding box center [1270, 552] width 74 height 14
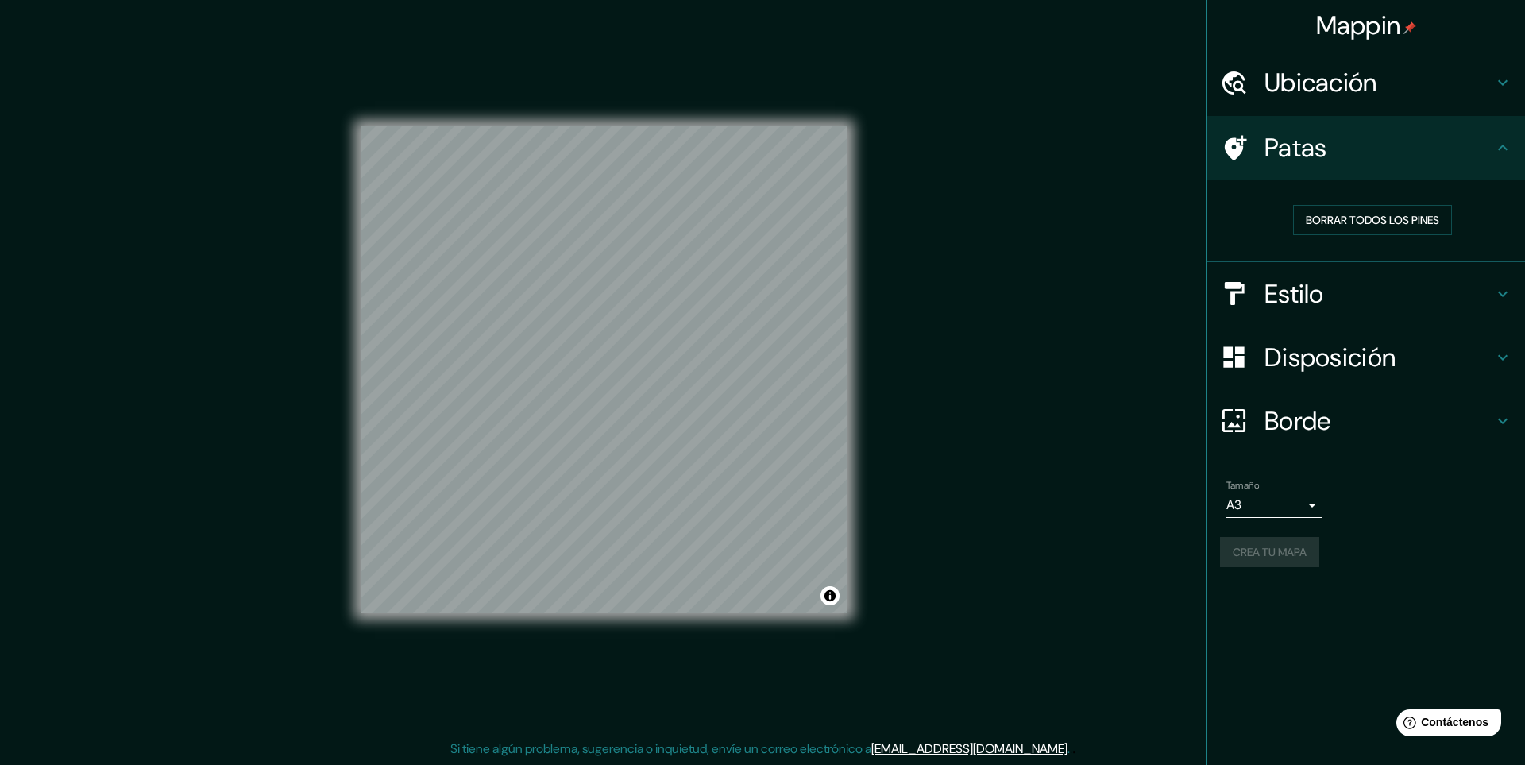
drag, startPoint x: 1261, startPoint y: 547, endPoint x: 1419, endPoint y: 503, distance: 164.2
click at [1419, 503] on div "Tamaño A3 a4" at bounding box center [1366, 498] width 292 height 51
click at [1331, 369] on font "Disposición" at bounding box center [1329, 357] width 131 height 33
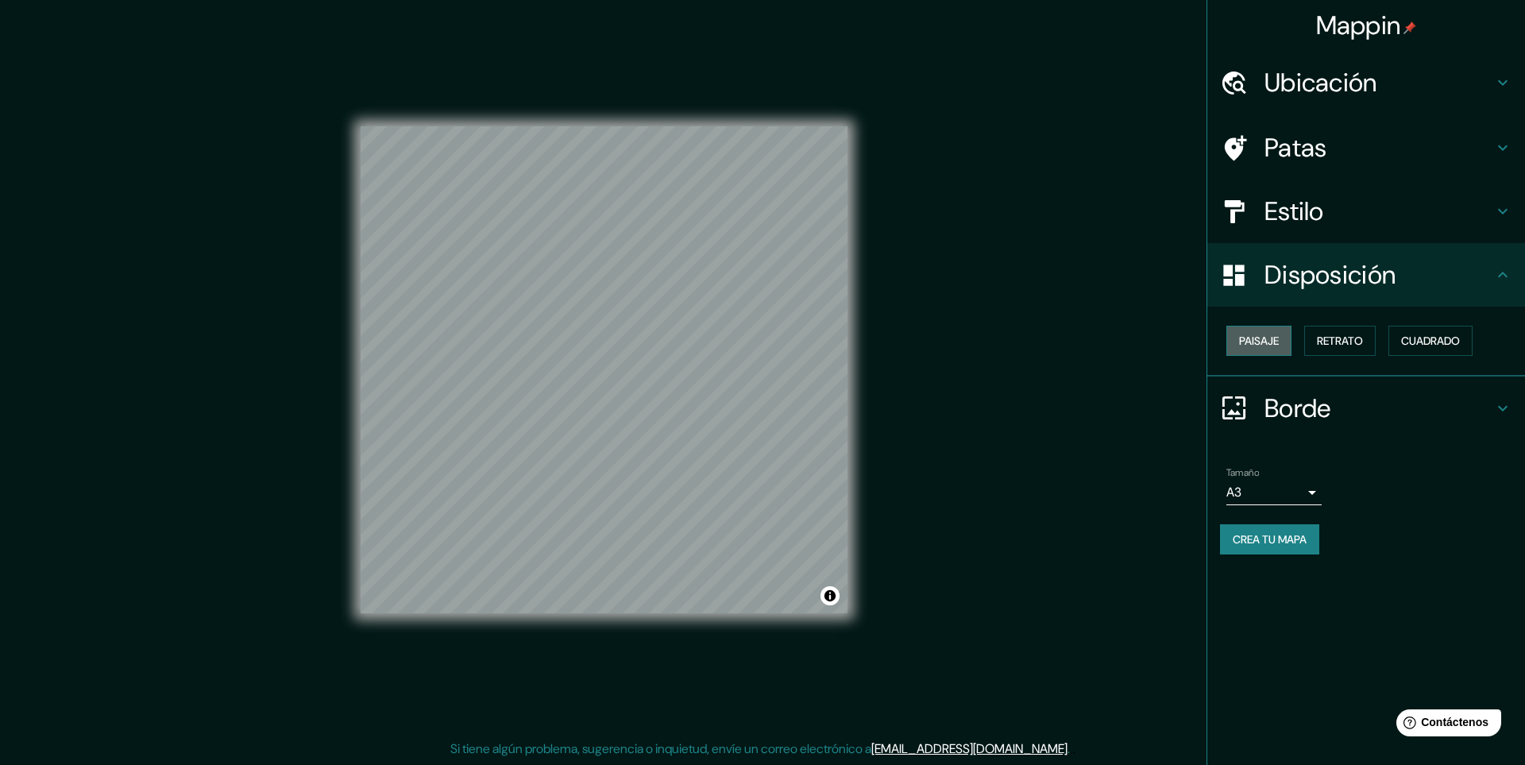
click at [1274, 338] on font "Paisaje" at bounding box center [1259, 341] width 40 height 14
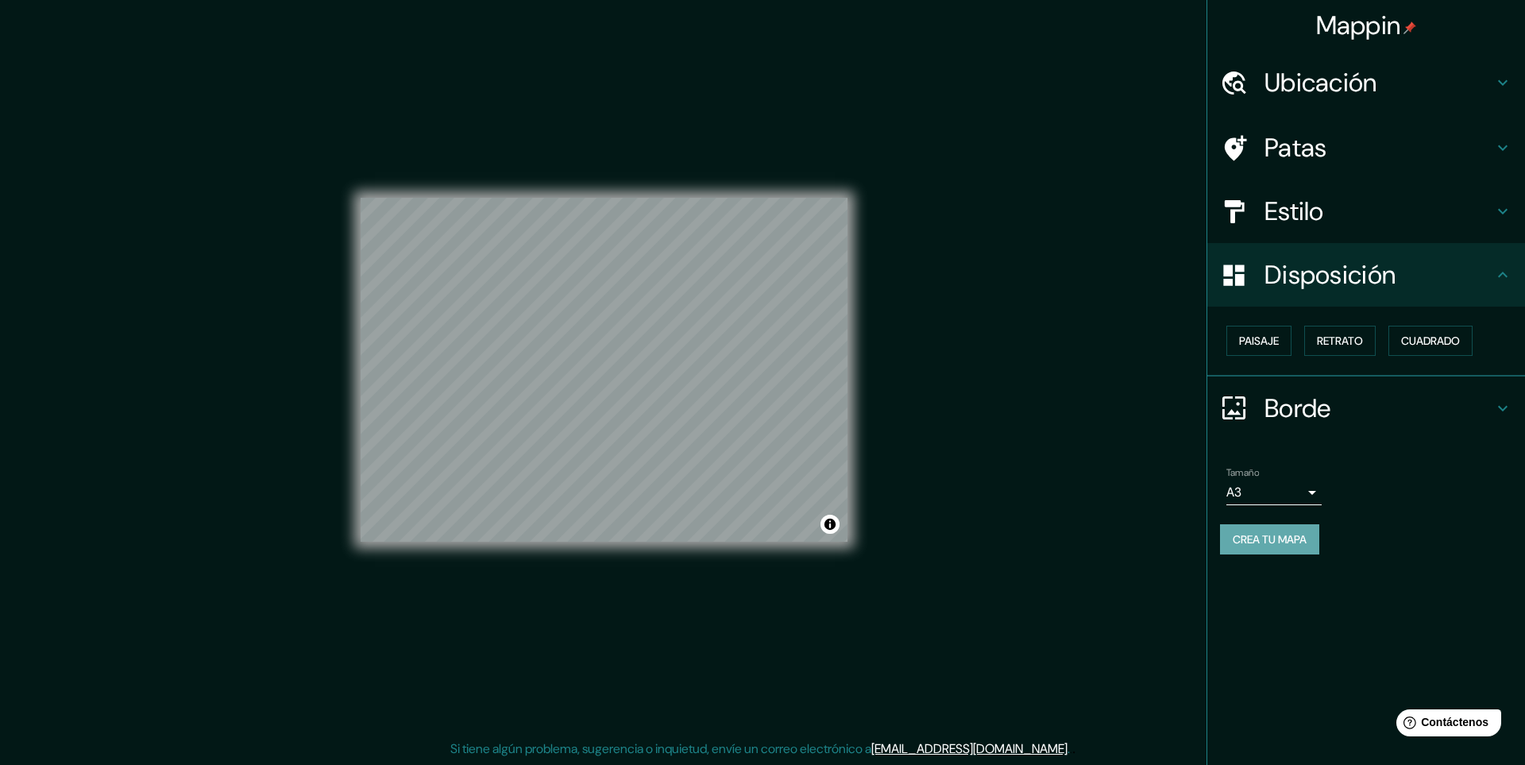
click at [1261, 534] on font "Crea tu mapa" at bounding box center [1270, 539] width 74 height 14
click at [1272, 526] on button "Crea tu mapa" at bounding box center [1269, 539] width 99 height 30
click at [1271, 536] on div "Crea tu mapa" at bounding box center [1366, 539] width 292 height 30
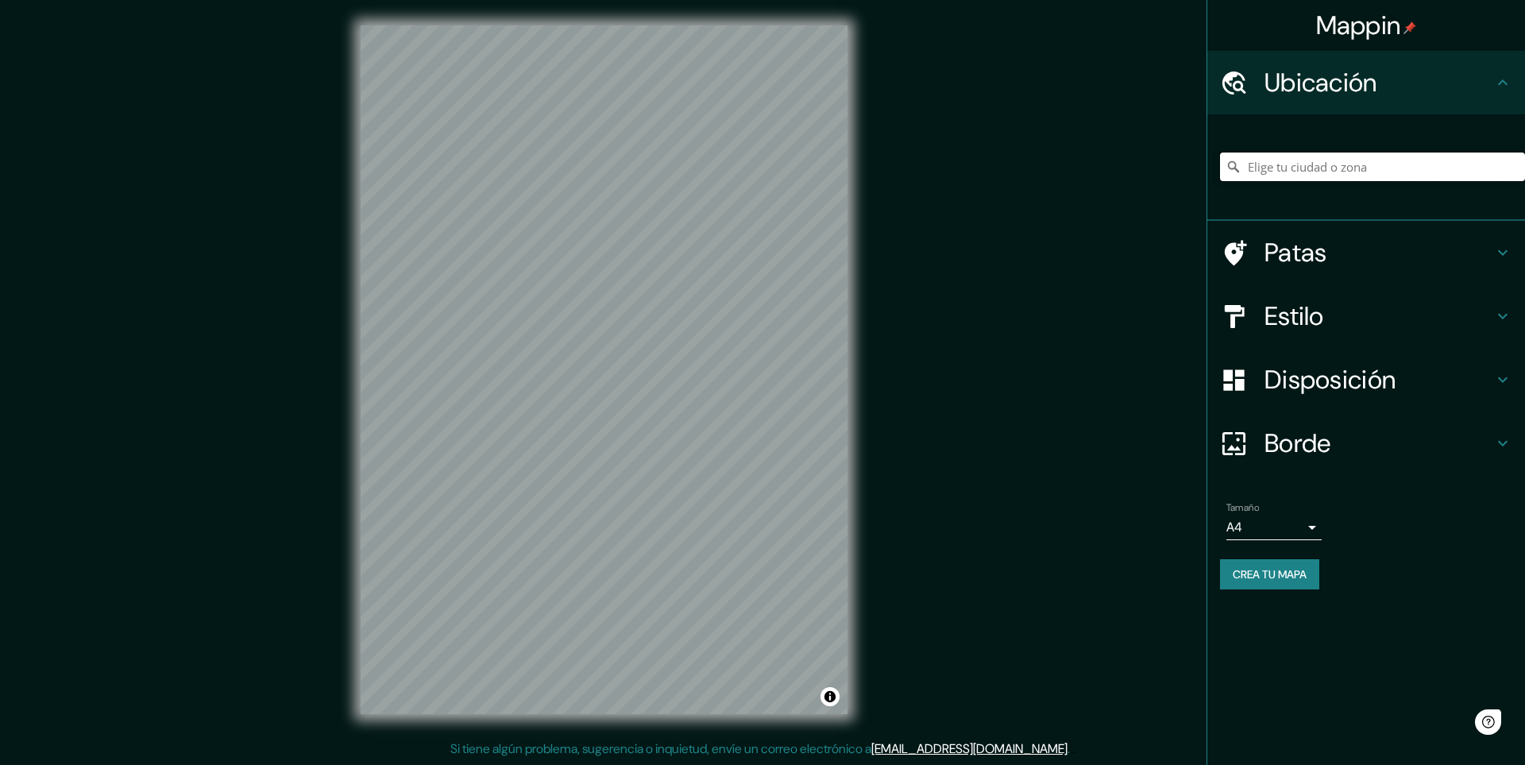
click at [1330, 165] on input "Elige tu ciudad o zona" at bounding box center [1372, 166] width 305 height 29
type input "[GEOGRAPHIC_DATA], [GEOGRAPHIC_DATA], [GEOGRAPHIC_DATA]"
click at [1385, 384] on font "Disposición" at bounding box center [1329, 379] width 131 height 33
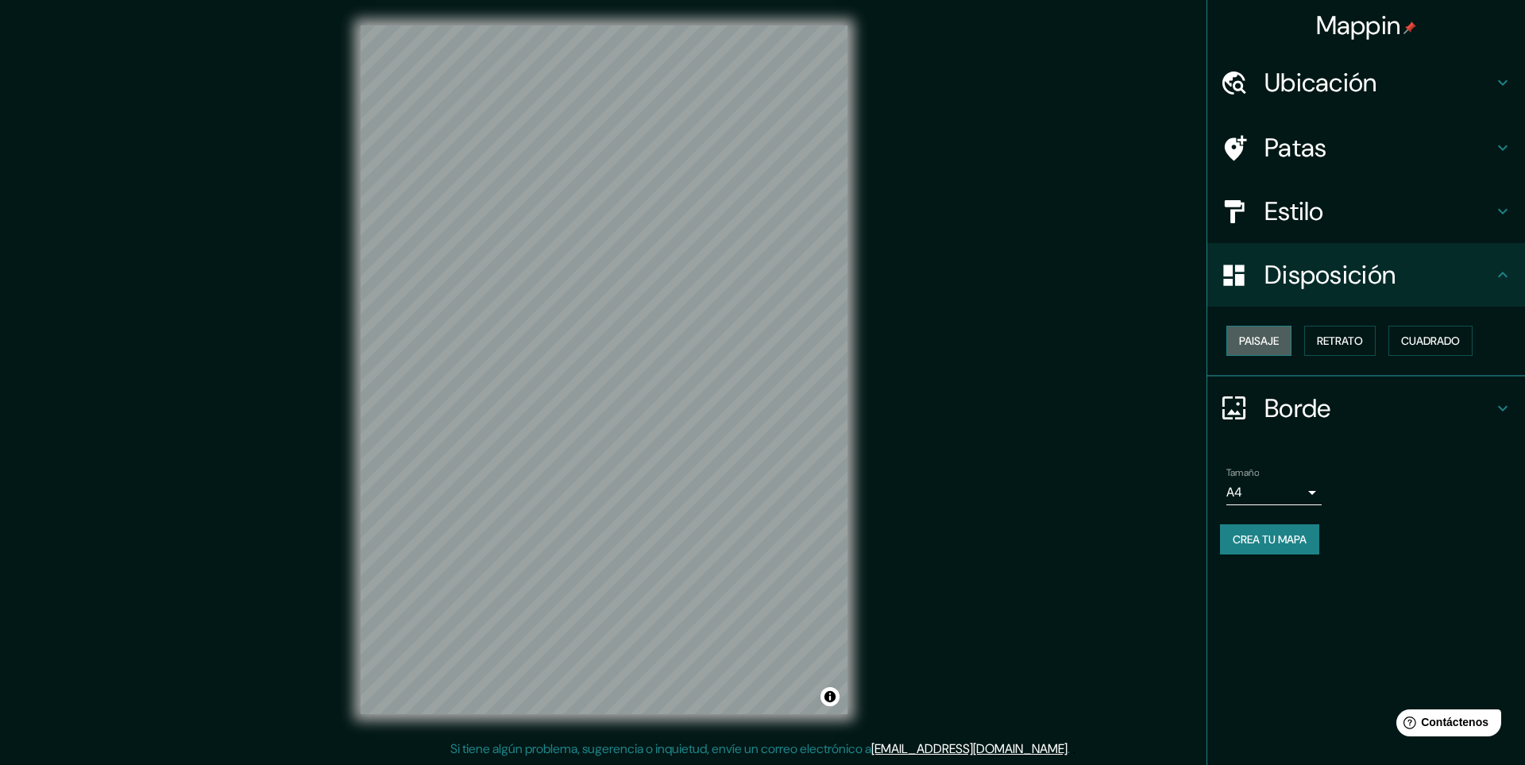
click at [1262, 332] on font "Paisaje" at bounding box center [1259, 340] width 40 height 21
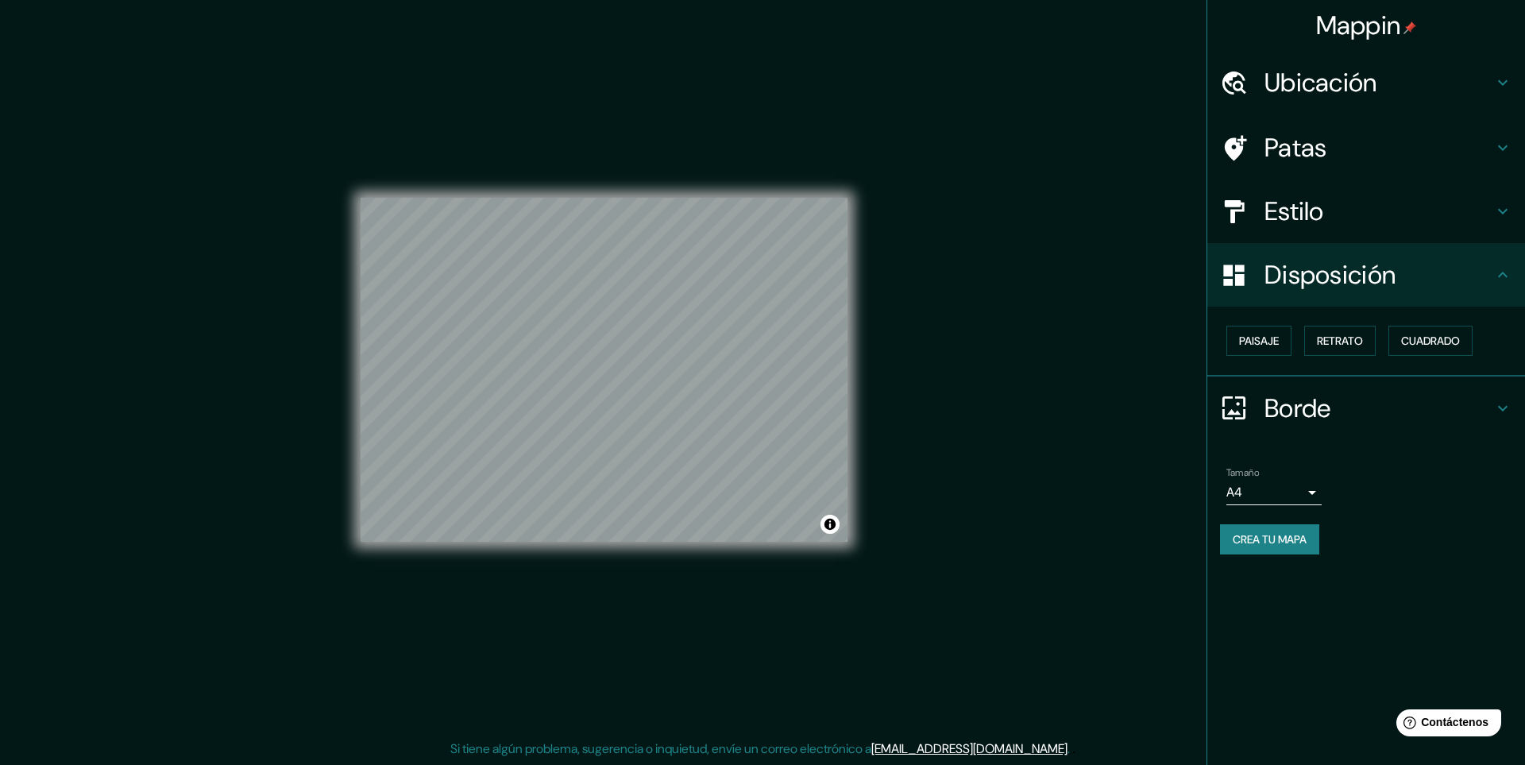
click at [1380, 203] on h4 "Estilo" at bounding box center [1378, 211] width 229 height 32
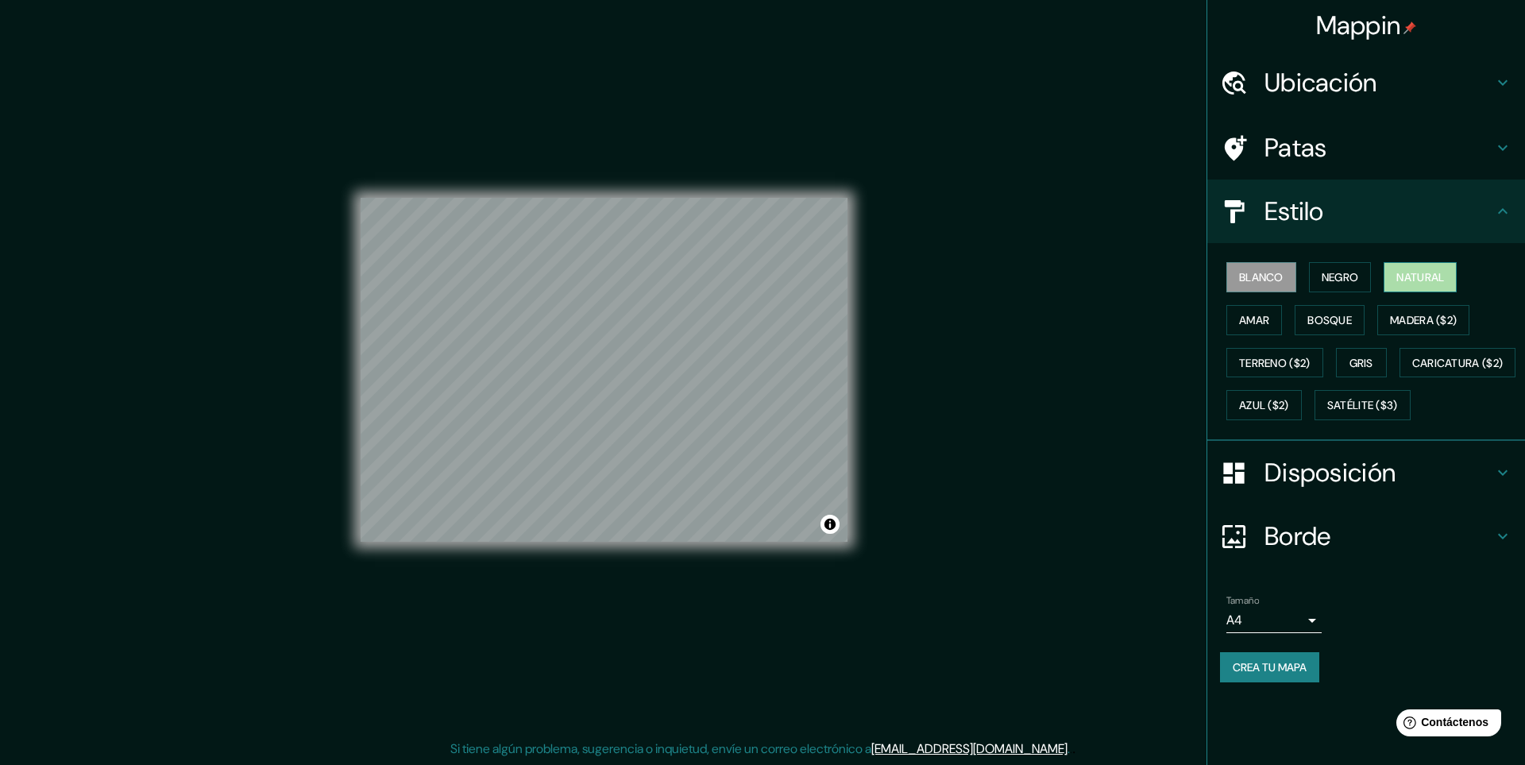
click at [1414, 279] on font "Natural" at bounding box center [1420, 277] width 48 height 14
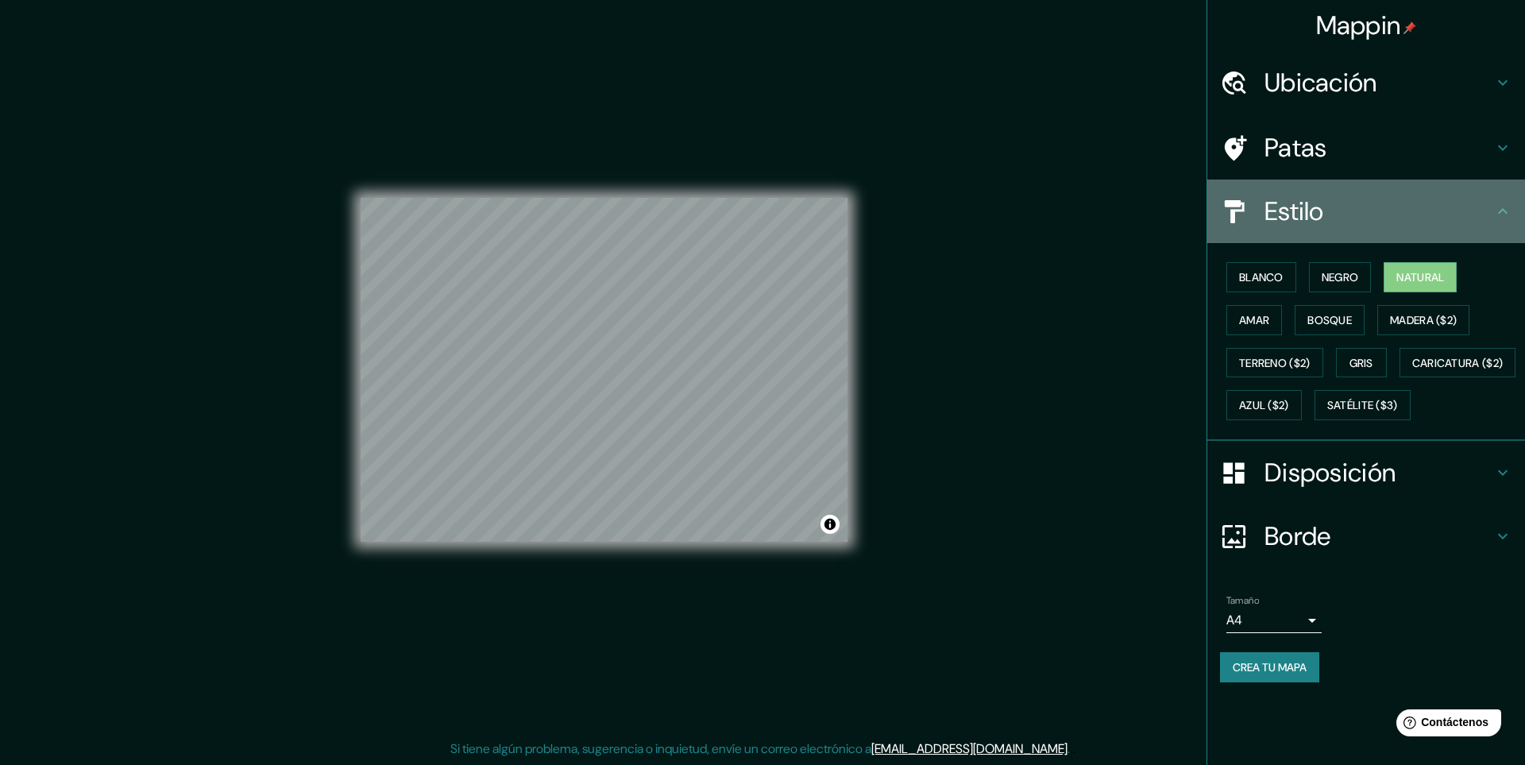
click at [1431, 213] on h4 "Estilo" at bounding box center [1378, 211] width 229 height 32
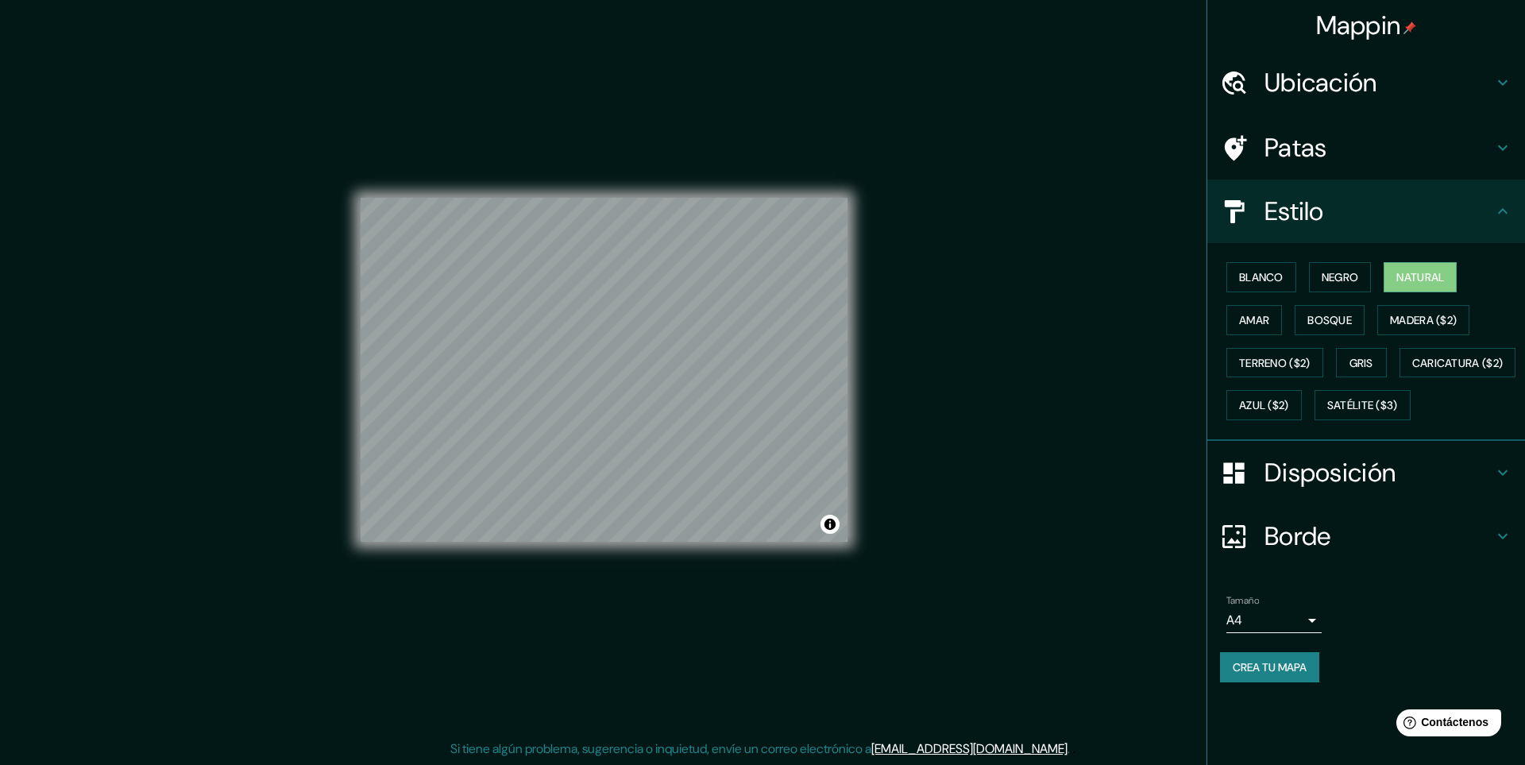
click at [1364, 90] on font "Ubicación" at bounding box center [1320, 82] width 113 height 33
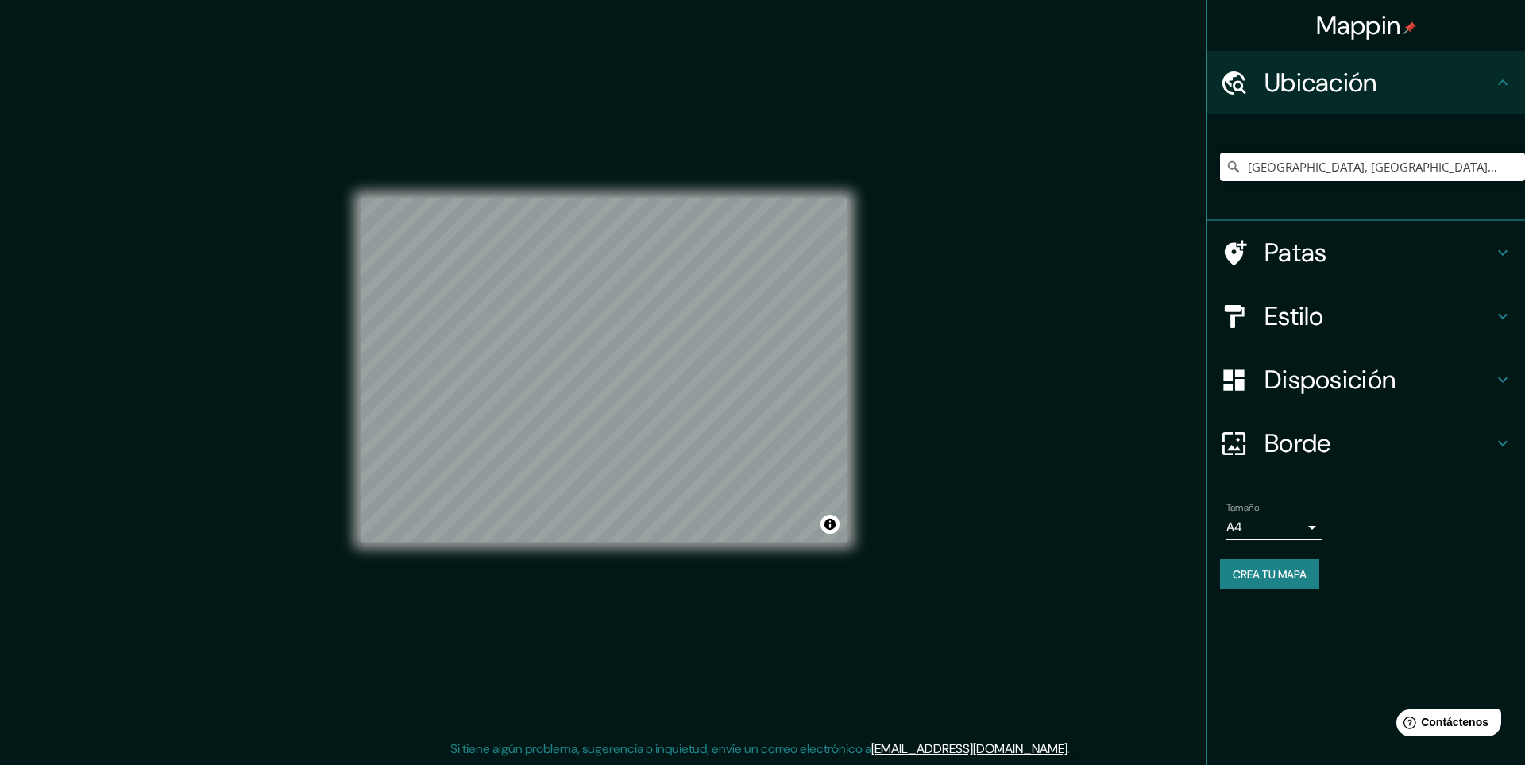
click at [1364, 90] on font "Ubicación" at bounding box center [1320, 82] width 113 height 33
click at [1377, 388] on font "Disposición" at bounding box center [1329, 379] width 131 height 33
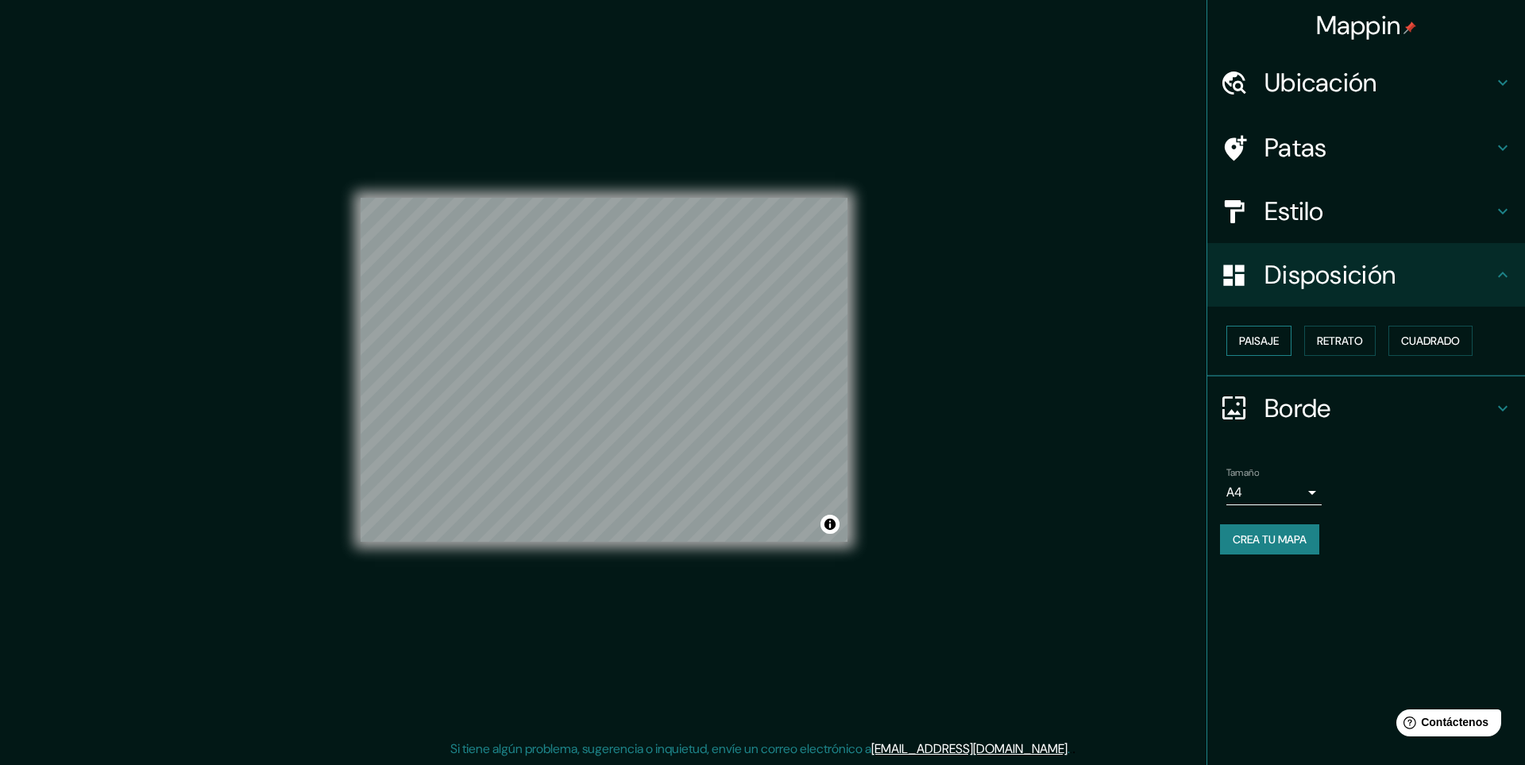
click at [1279, 338] on font "Paisaje" at bounding box center [1259, 341] width 40 height 14
click at [1315, 332] on button "Retrato" at bounding box center [1339, 341] width 71 height 30
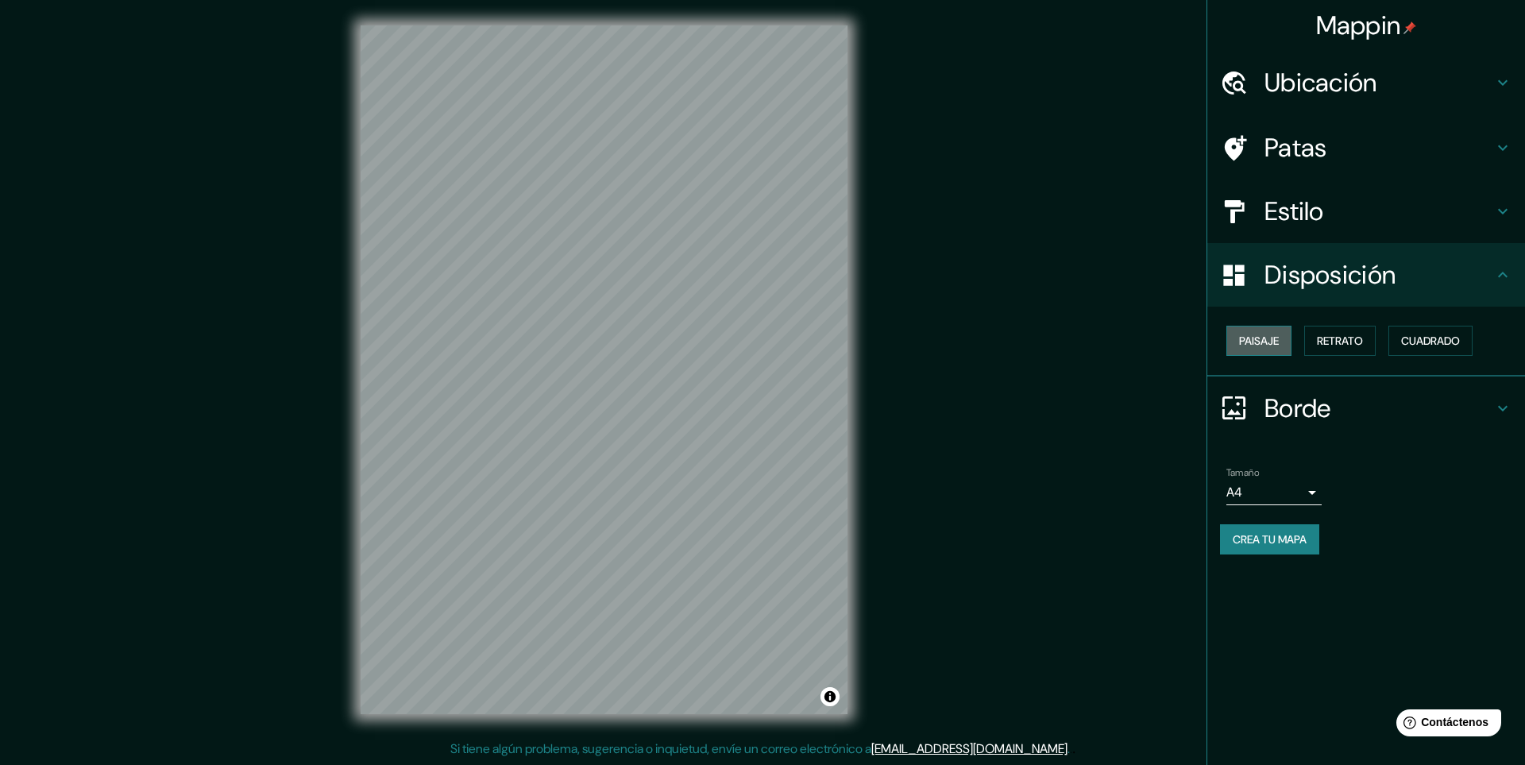
click at [1243, 349] on font "Paisaje" at bounding box center [1259, 340] width 40 height 21
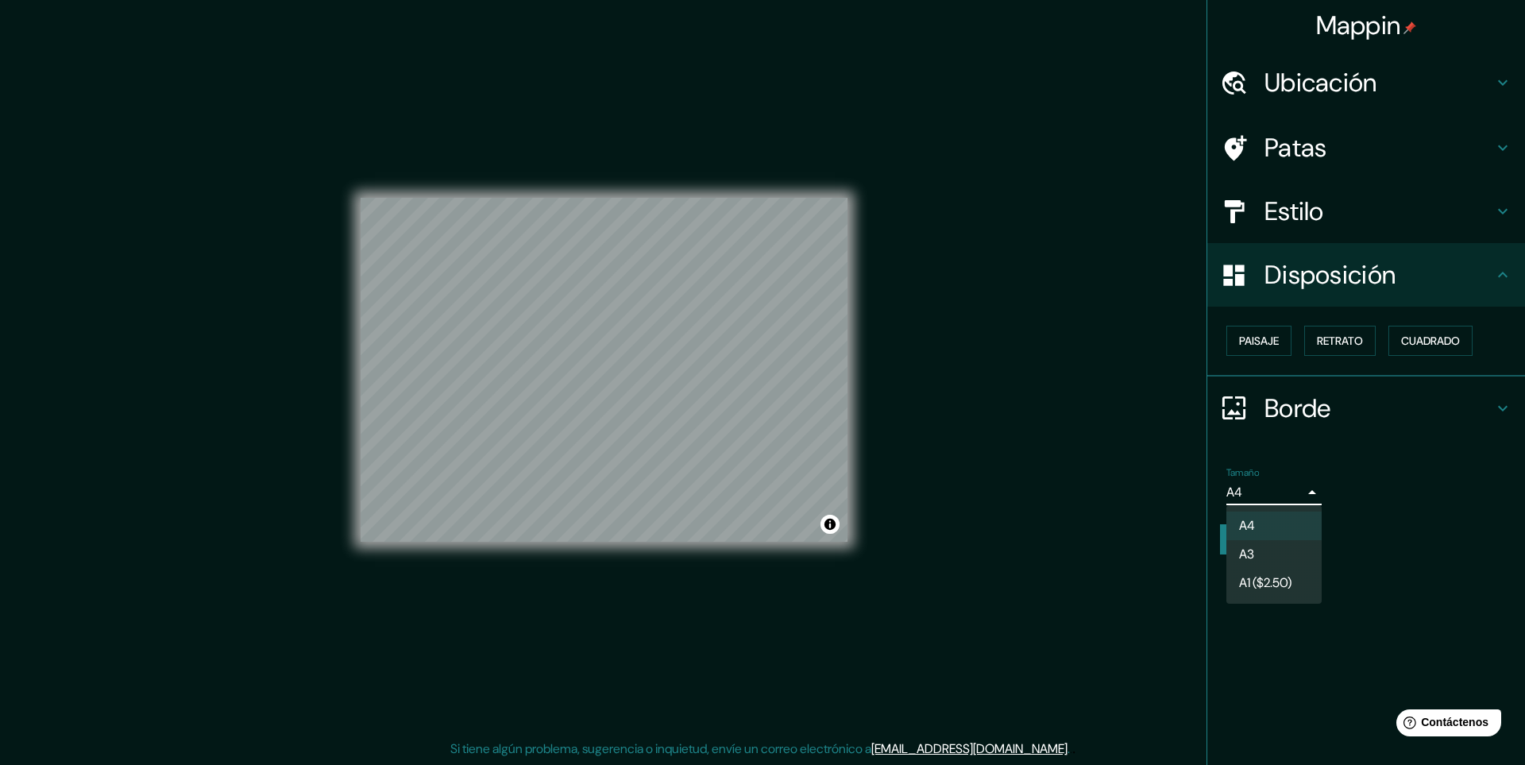
click at [1310, 500] on body "Mappin Ubicación El Alto, Departamento de La Paz, Bolivia El Alto Departamento …" at bounding box center [762, 382] width 1525 height 765
click at [1252, 558] on font "A3" at bounding box center [1246, 555] width 15 height 17
click at [1270, 538] on font "Crea tu mapa" at bounding box center [1270, 539] width 74 height 14
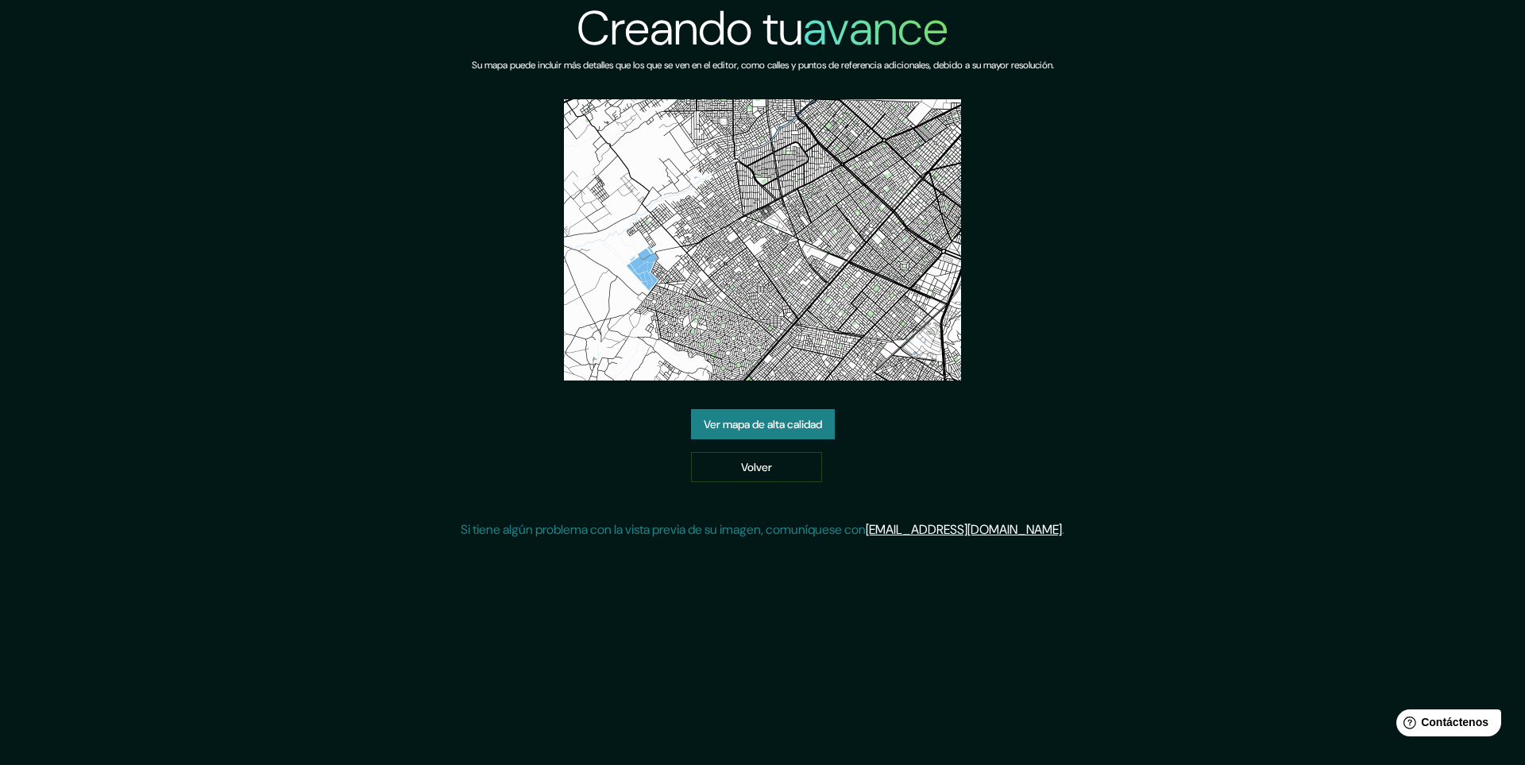
click at [748, 432] on font "Ver mapa de alta calidad" at bounding box center [763, 424] width 118 height 21
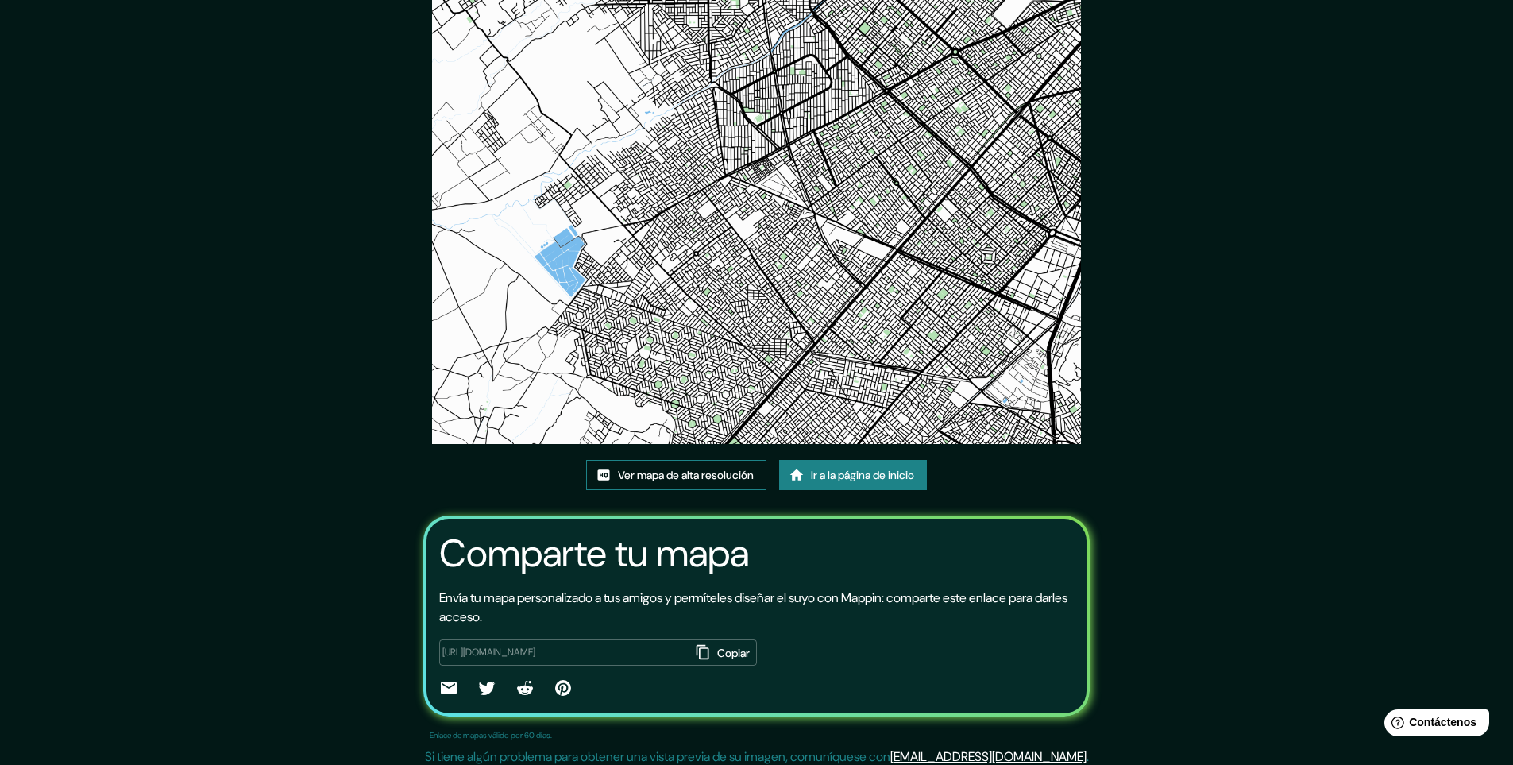
scroll to position [93, 0]
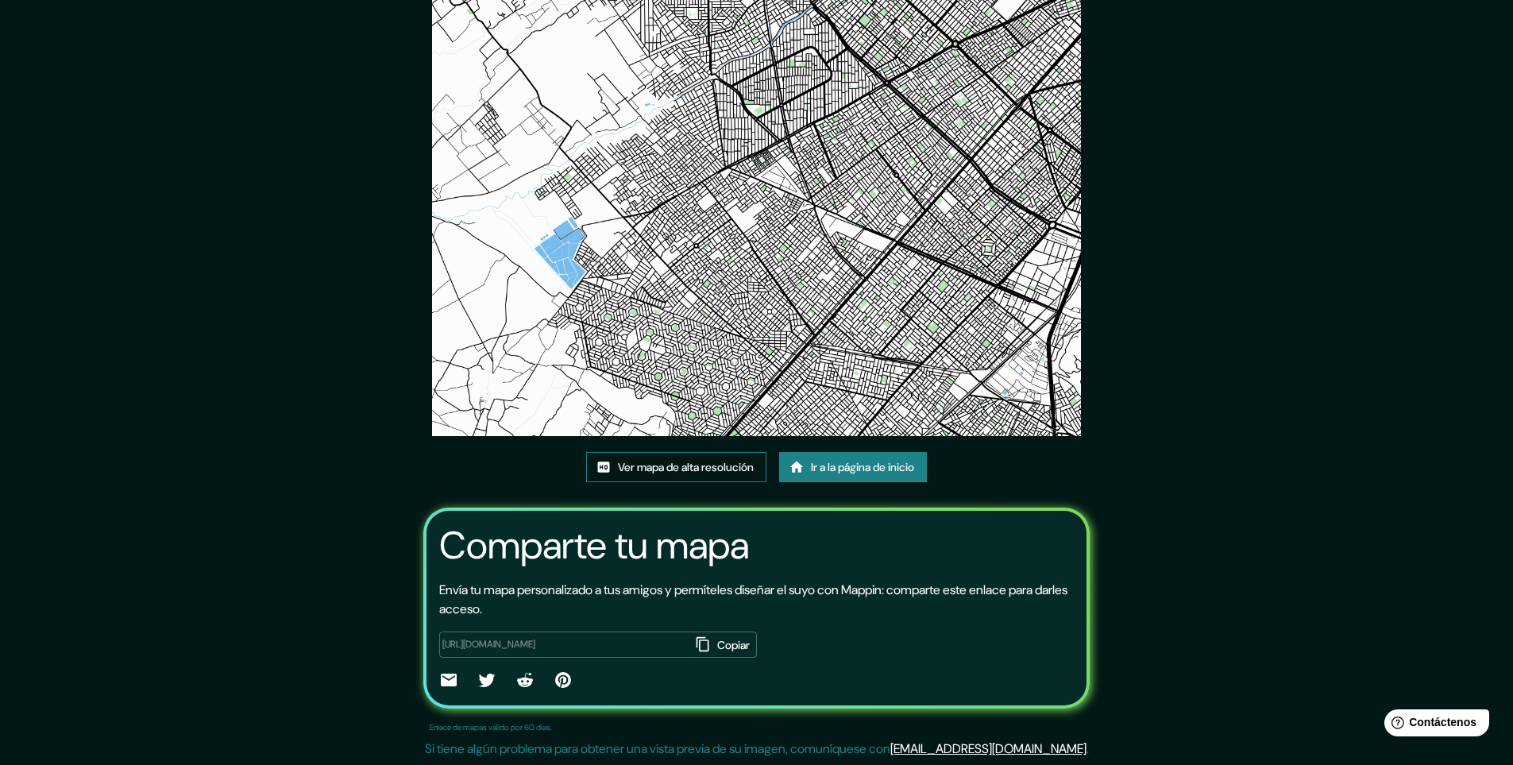
click at [666, 468] on font "Ver mapa de alta resolución" at bounding box center [686, 467] width 136 height 14
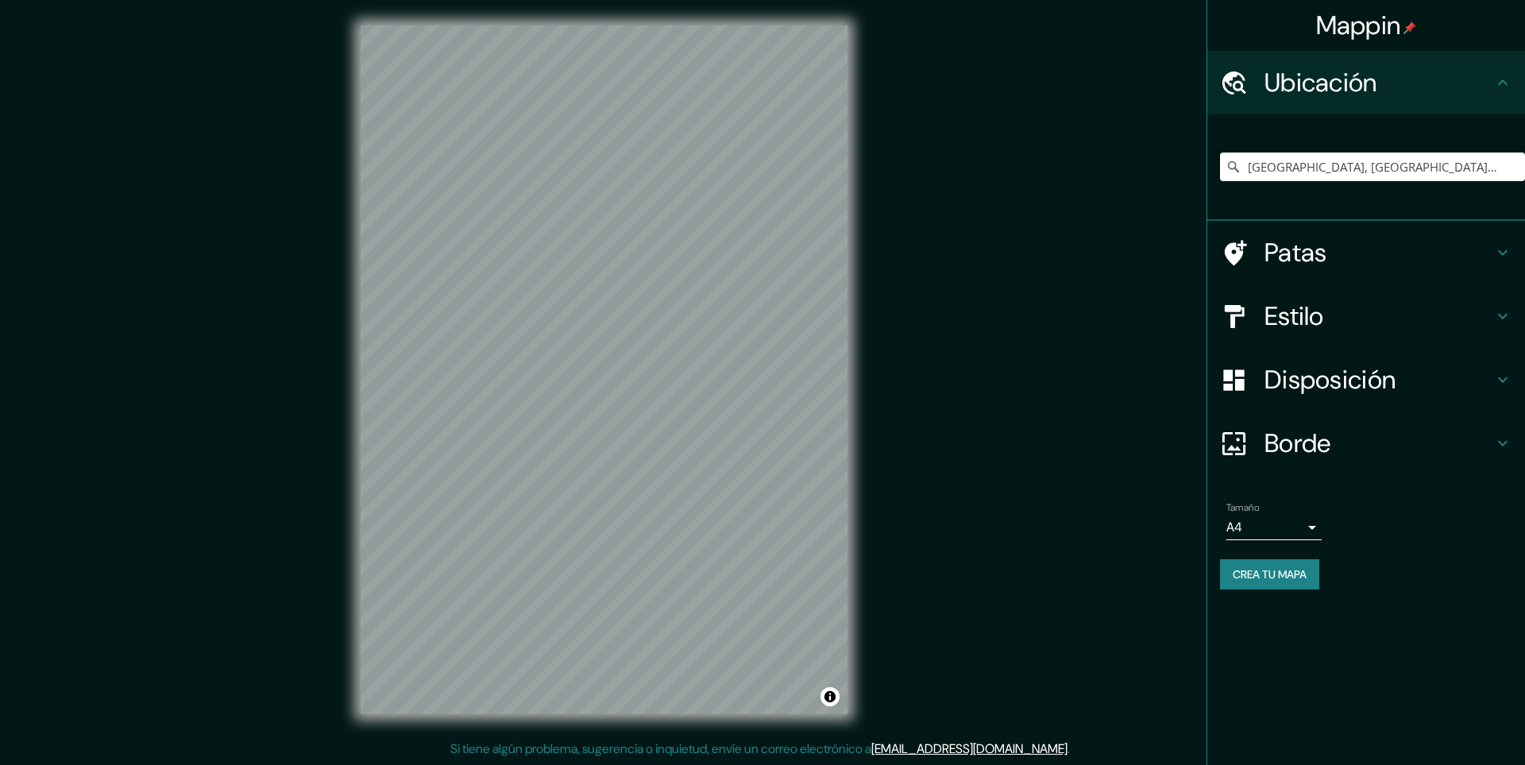
click at [1318, 531] on body "Mappin Ubicación El Alto, Departamento de La Paz, Bolivia Patas Estilo Disposic…" at bounding box center [762, 382] width 1525 height 765
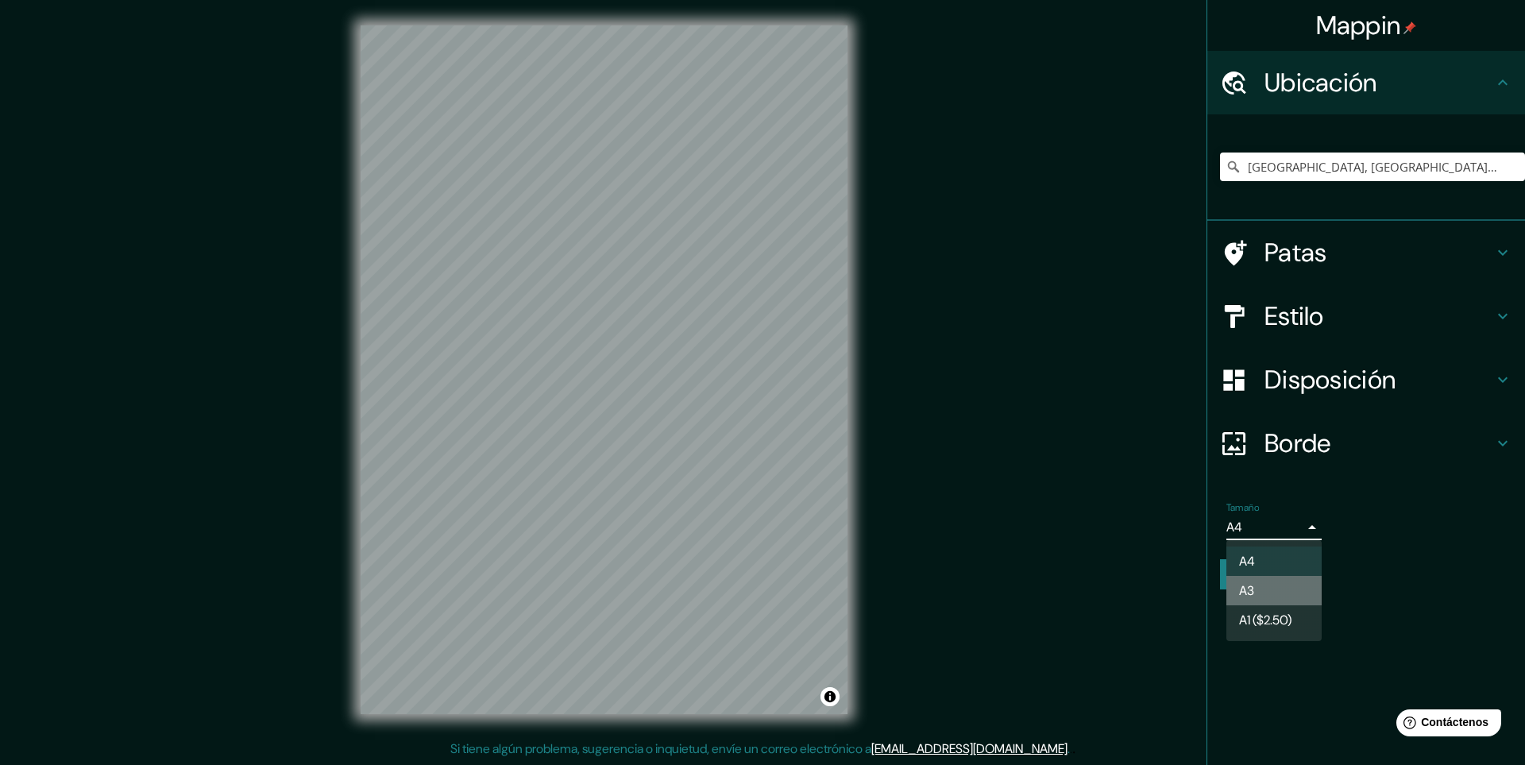
click at [1293, 589] on li "A3" at bounding box center [1273, 590] width 95 height 29
